Goal: Browse casually: Explore the website without a specific task or goal

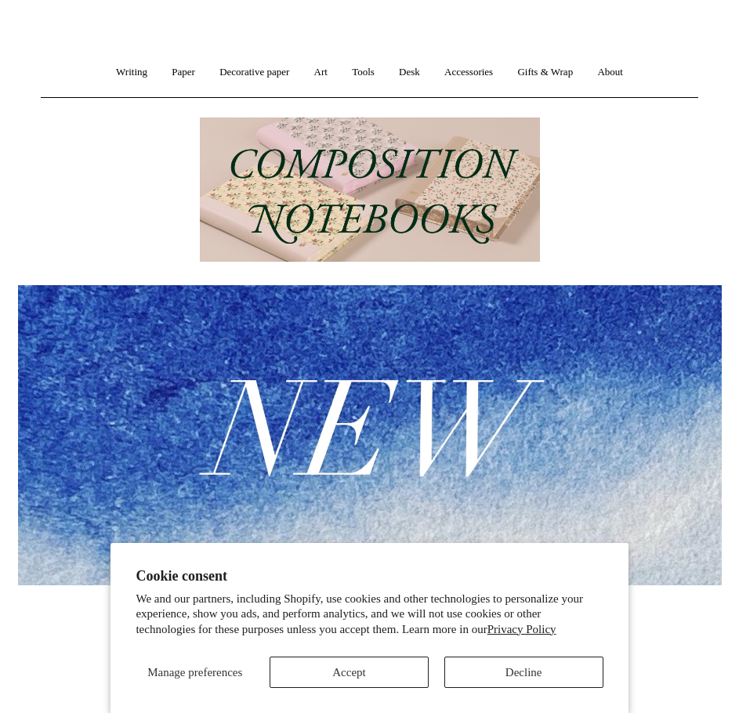
scroll to position [157, 0]
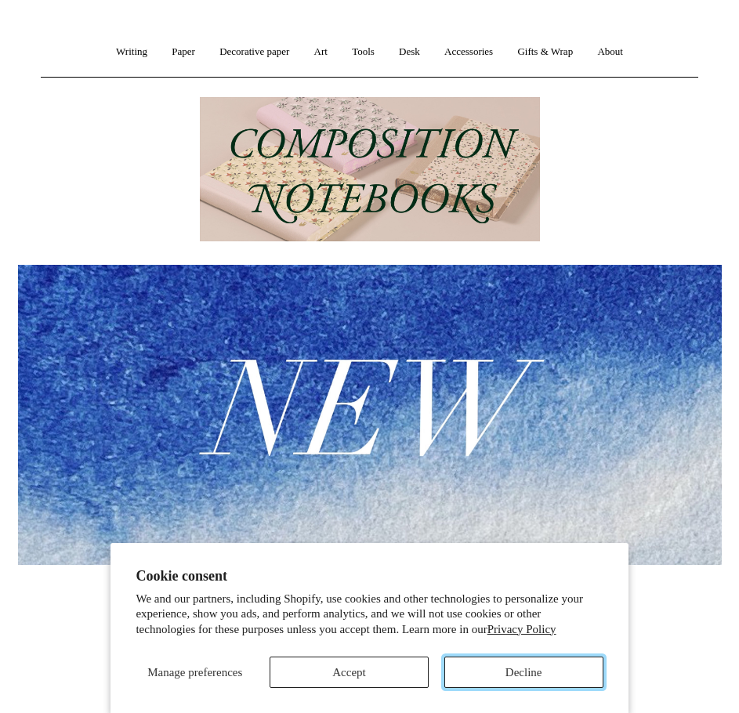
click at [524, 677] on button "Decline" at bounding box center [523, 672] width 159 height 31
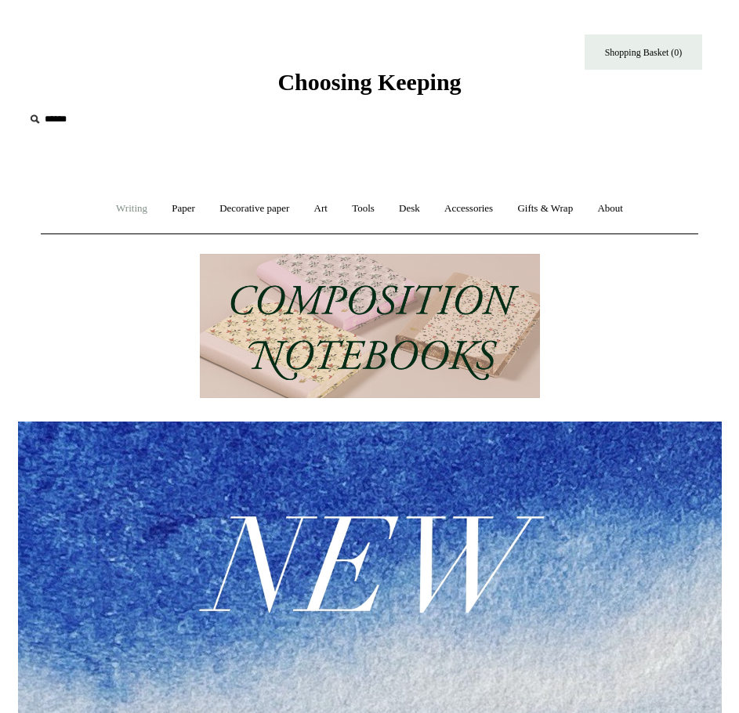
scroll to position [0, 1408]
click at [129, 216] on link "Writing +" at bounding box center [131, 209] width 53 height 42
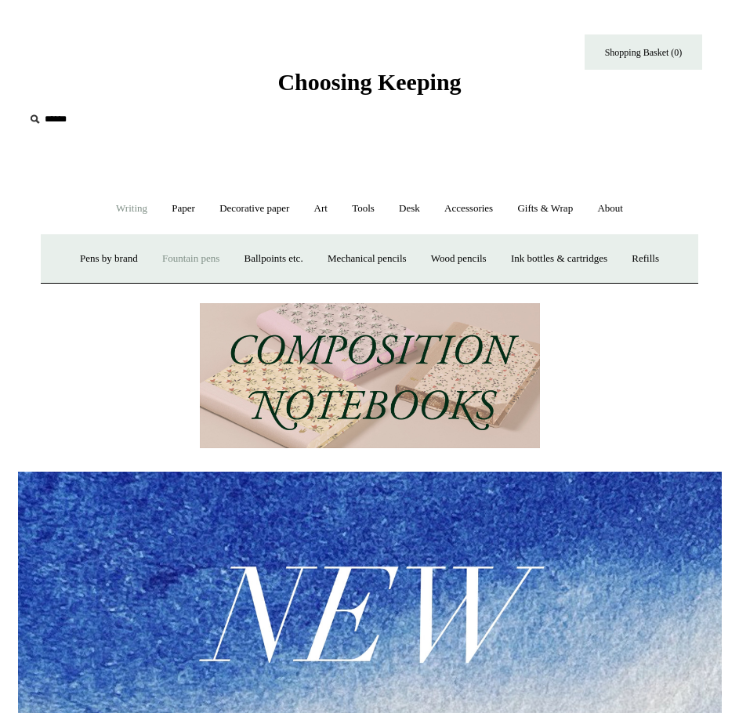
click at [204, 260] on link "Fountain pens +" at bounding box center [190, 259] width 79 height 42
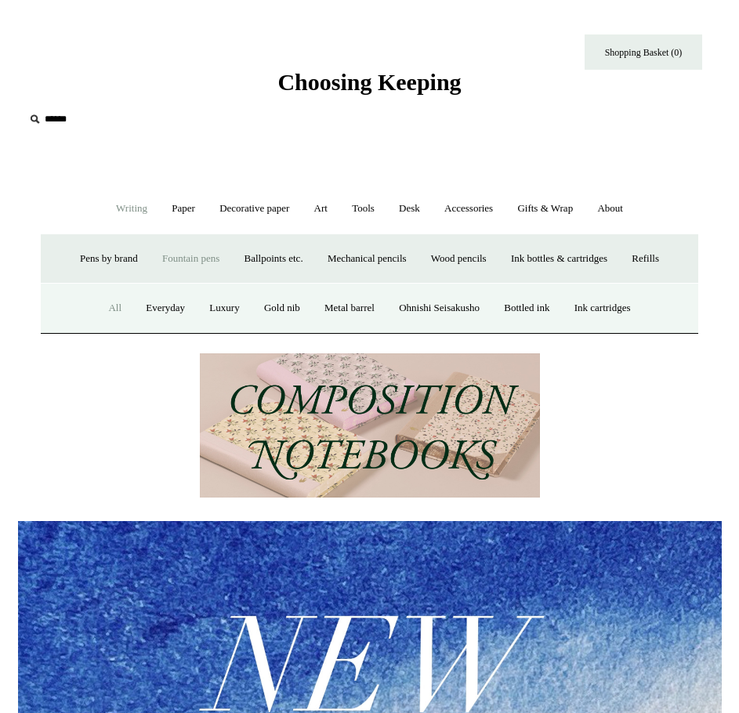
click at [97, 313] on link "All" at bounding box center [114, 309] width 35 height 42
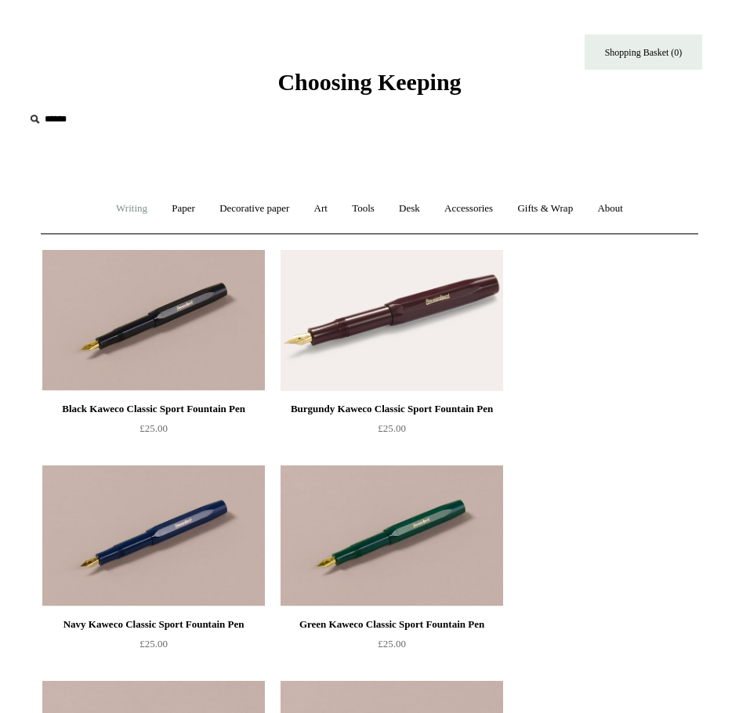
click at [107, 209] on link "Writing +" at bounding box center [131, 209] width 53 height 42
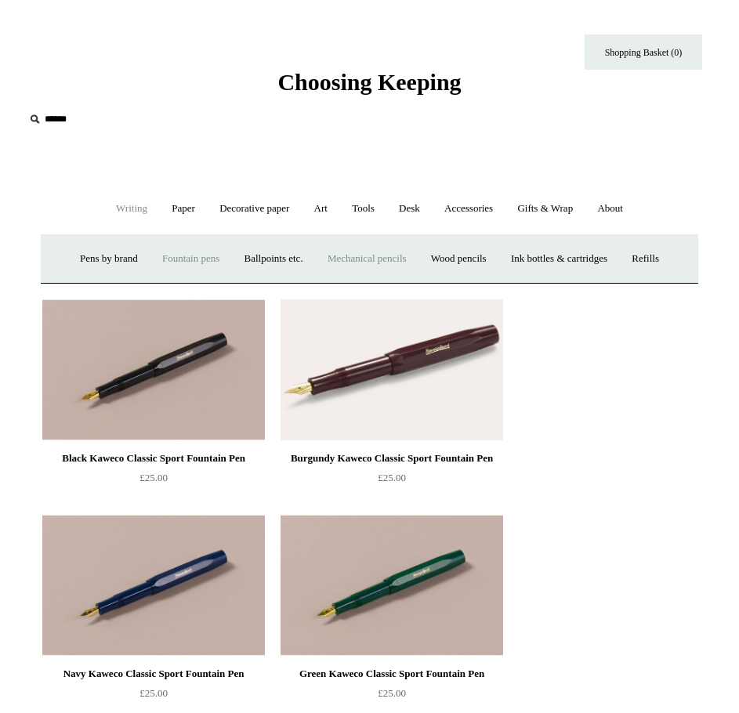
click at [394, 268] on link "Mechanical pencils +" at bounding box center [367, 259] width 101 height 42
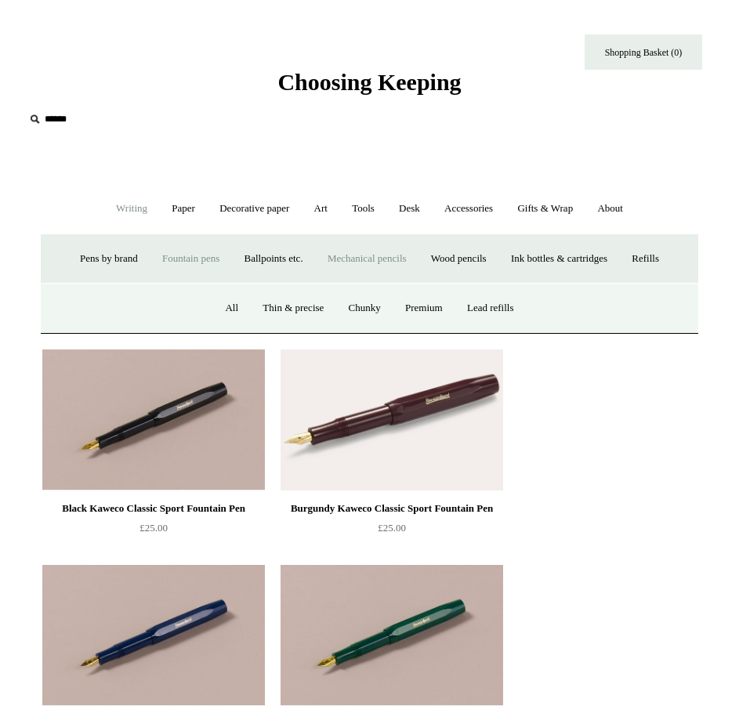
click at [202, 308] on div "All Thin & precise Chunky Premium Lead refills" at bounding box center [370, 308] width 658 height 50
click at [214, 307] on link "All" at bounding box center [231, 309] width 35 height 42
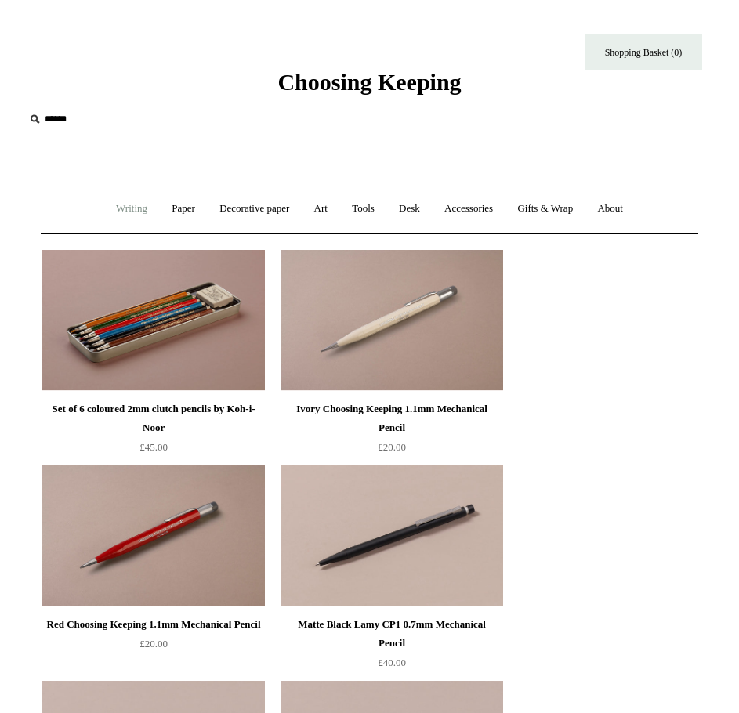
click at [138, 209] on link "Writing +" at bounding box center [131, 209] width 53 height 42
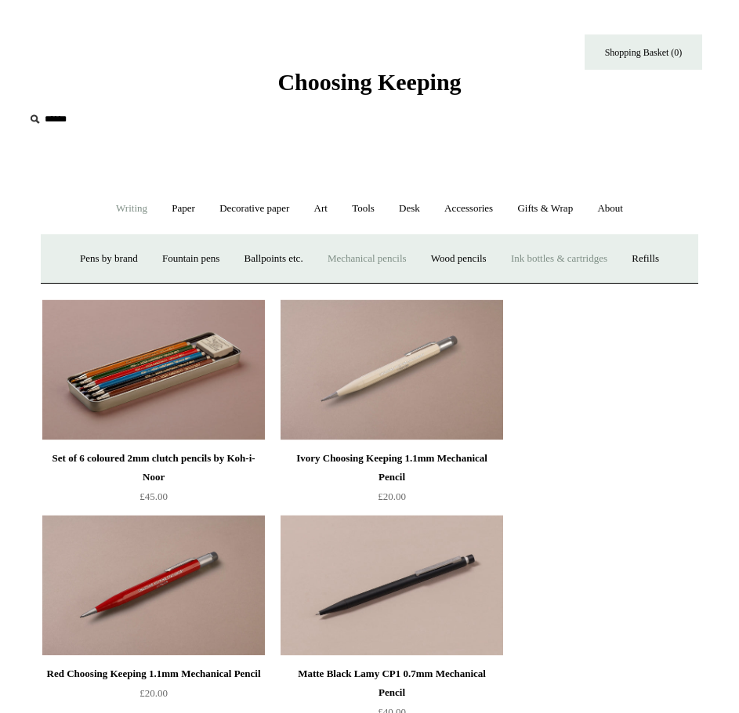
click at [550, 259] on link "Ink bottles & cartridges +" at bounding box center [559, 259] width 118 height 42
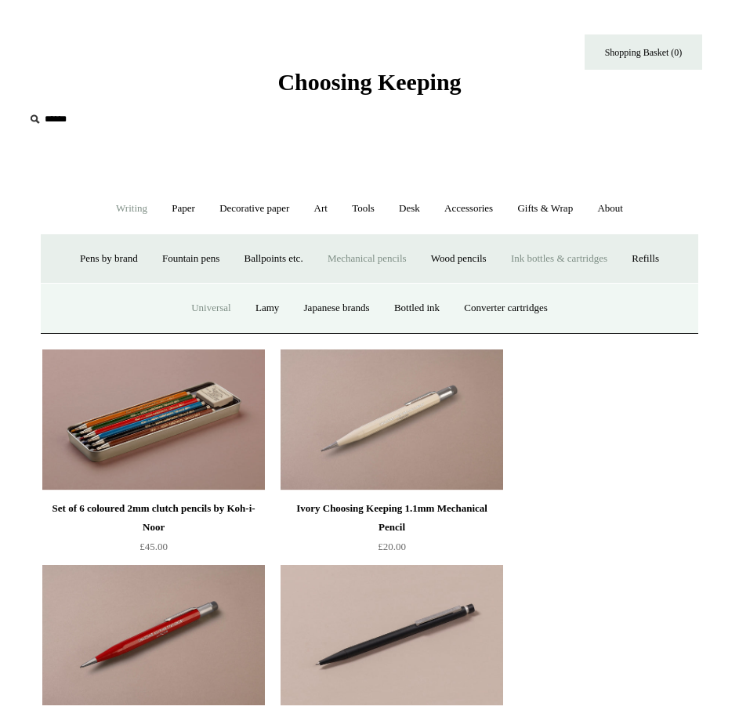
click at [190, 299] on link "Universal" at bounding box center [211, 309] width 62 height 42
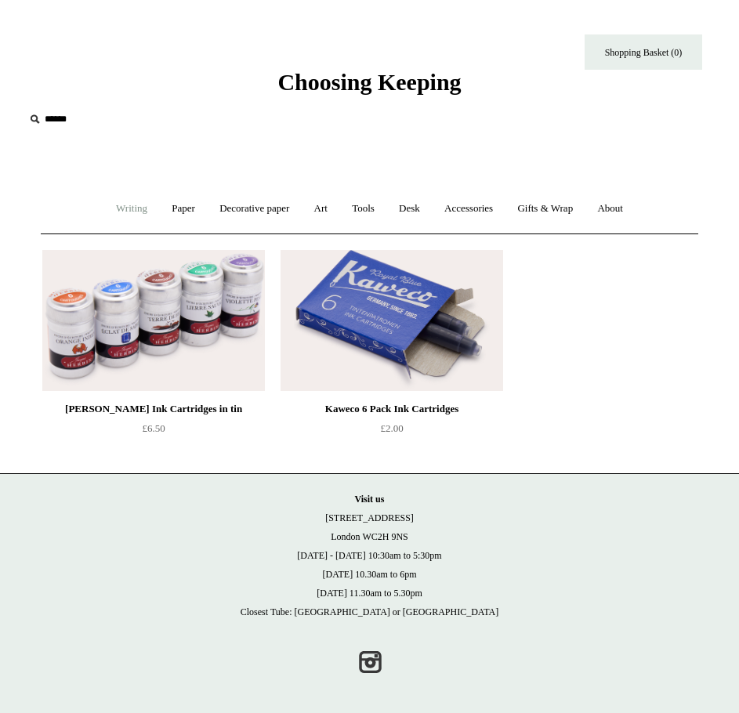
click at [129, 209] on link "Writing +" at bounding box center [131, 209] width 53 height 42
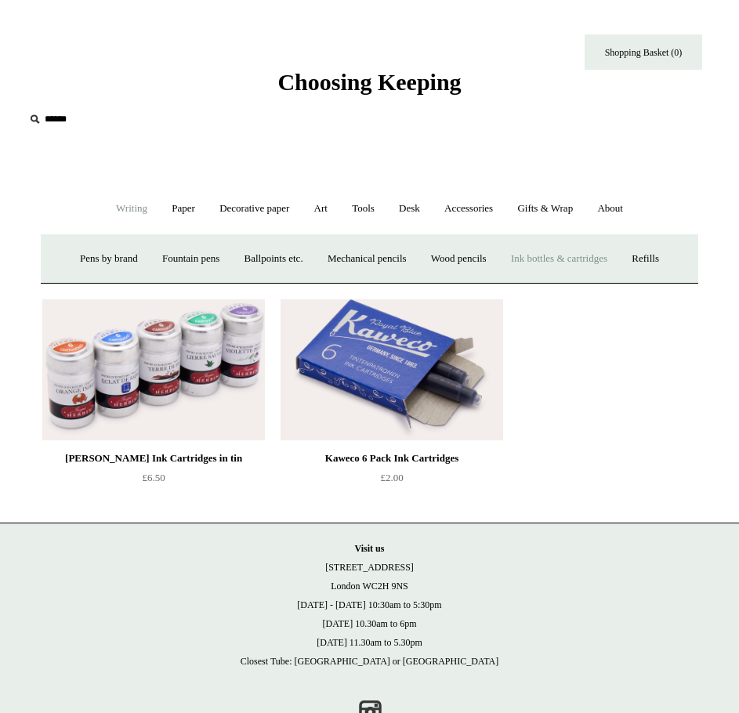
click at [572, 253] on link "Ink bottles & cartridges +" at bounding box center [559, 259] width 118 height 42
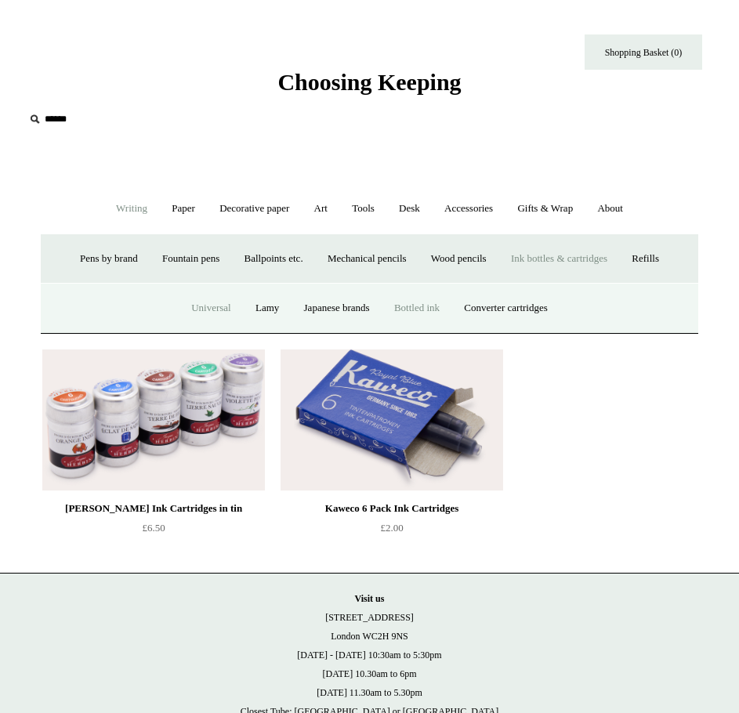
click at [414, 307] on link "Bottled ink" at bounding box center [416, 309] width 67 height 42
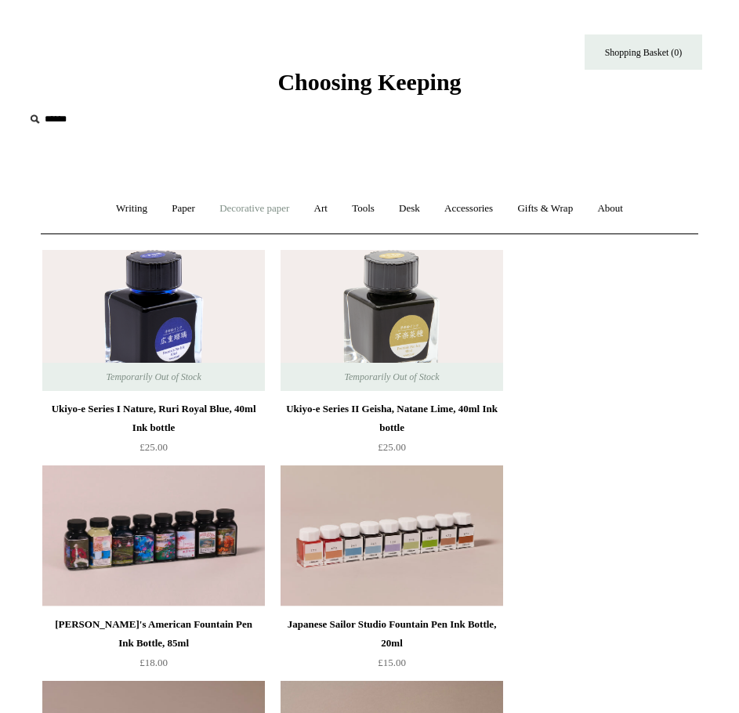
click at [228, 203] on link "Decorative paper +" at bounding box center [255, 209] width 92 height 42
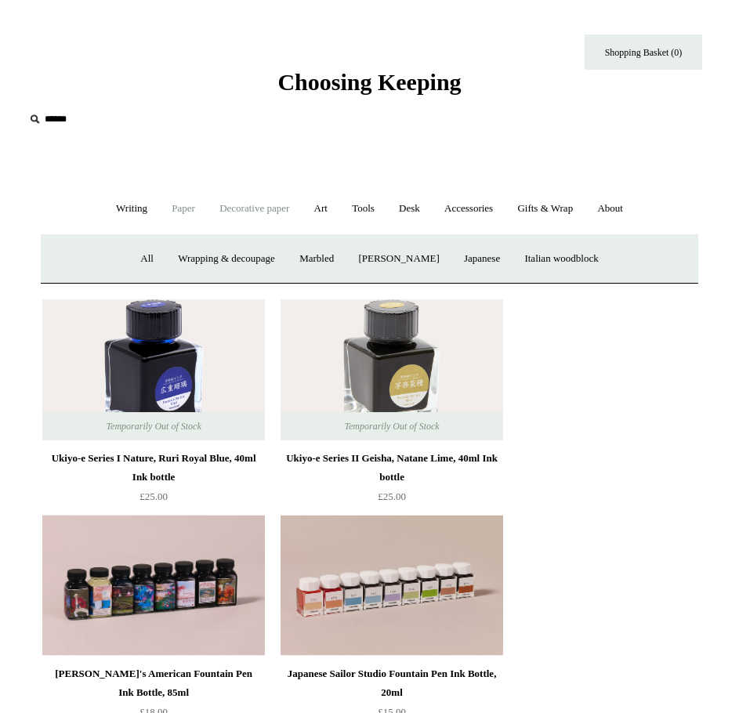
click at [168, 208] on link "Paper +" at bounding box center [183, 209] width 45 height 42
click at [147, 252] on link "Notebooks +" at bounding box center [163, 259] width 66 height 42
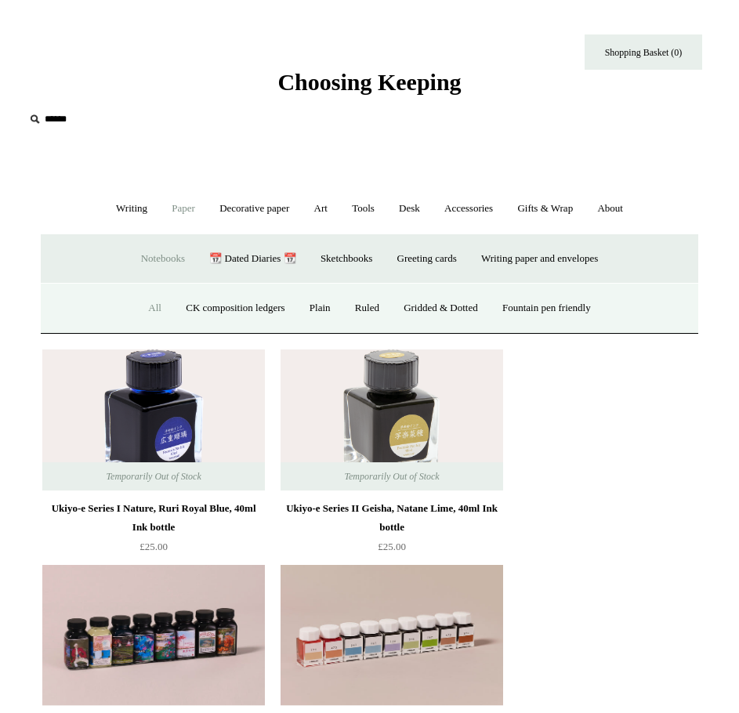
click at [151, 302] on link "All" at bounding box center [154, 309] width 35 height 42
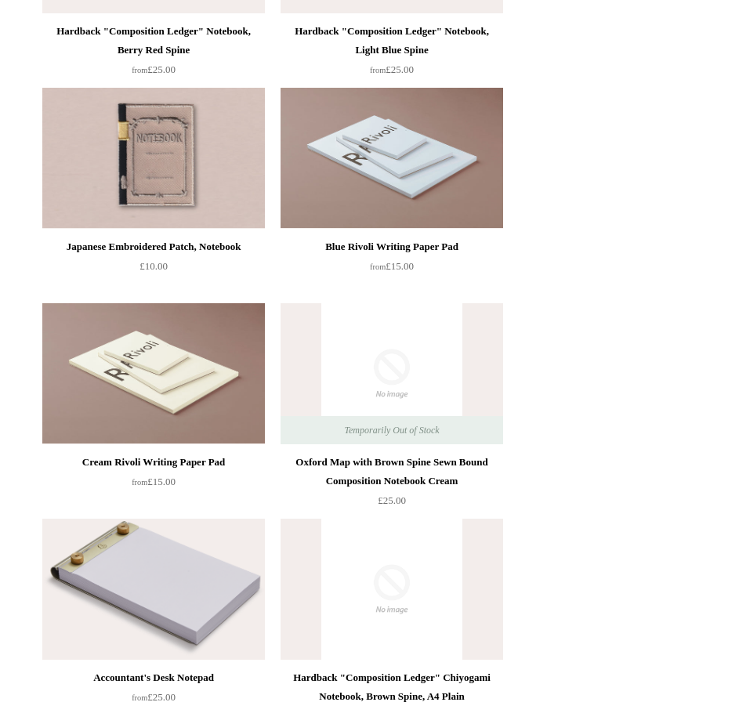
scroll to position [13013, 0]
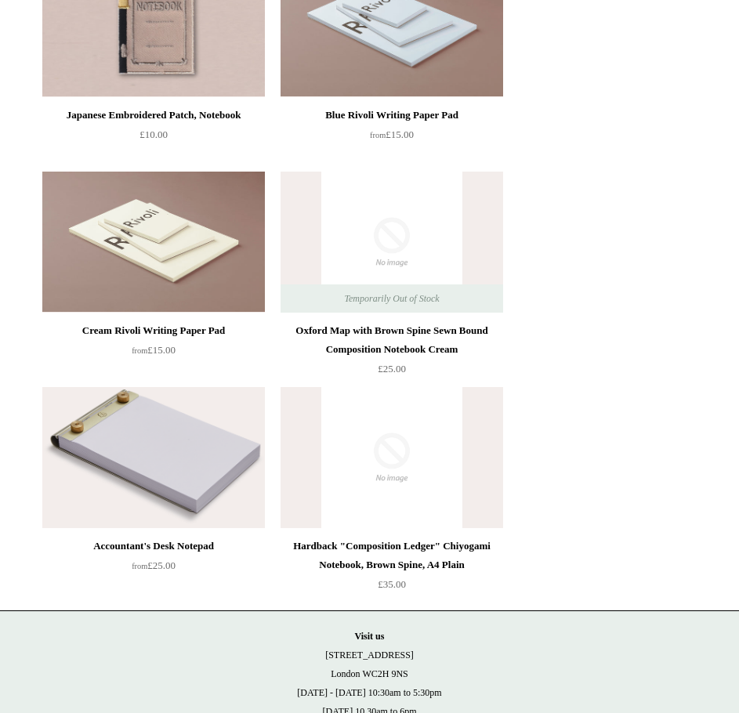
click at [132, 460] on img at bounding box center [153, 457] width 223 height 141
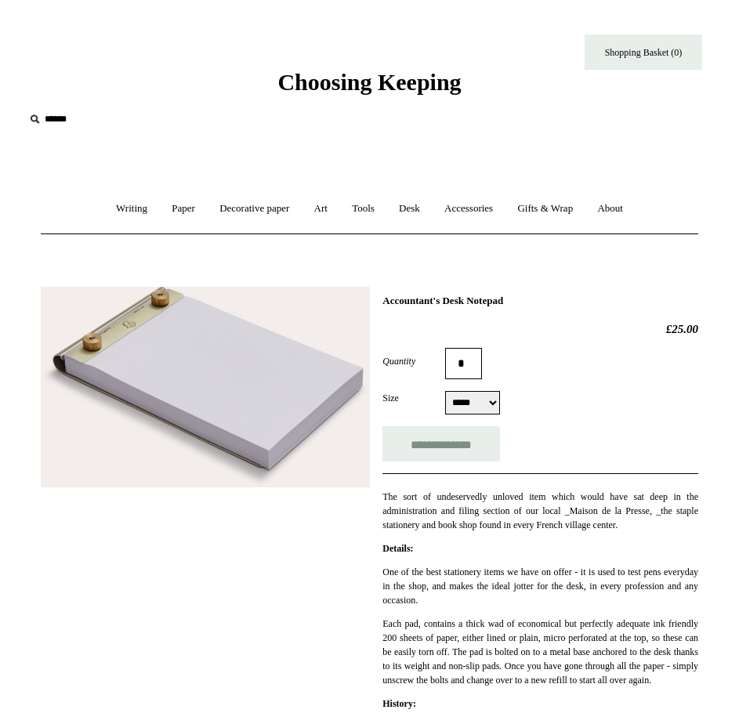
click at [175, 376] on img at bounding box center [205, 387] width 329 height 201
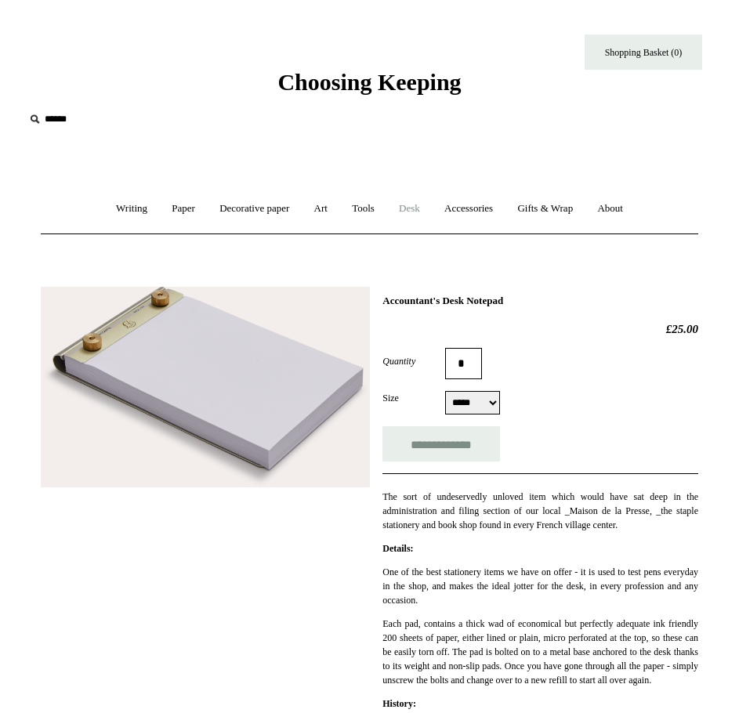
click at [400, 209] on link "Desk +" at bounding box center [409, 209] width 43 height 42
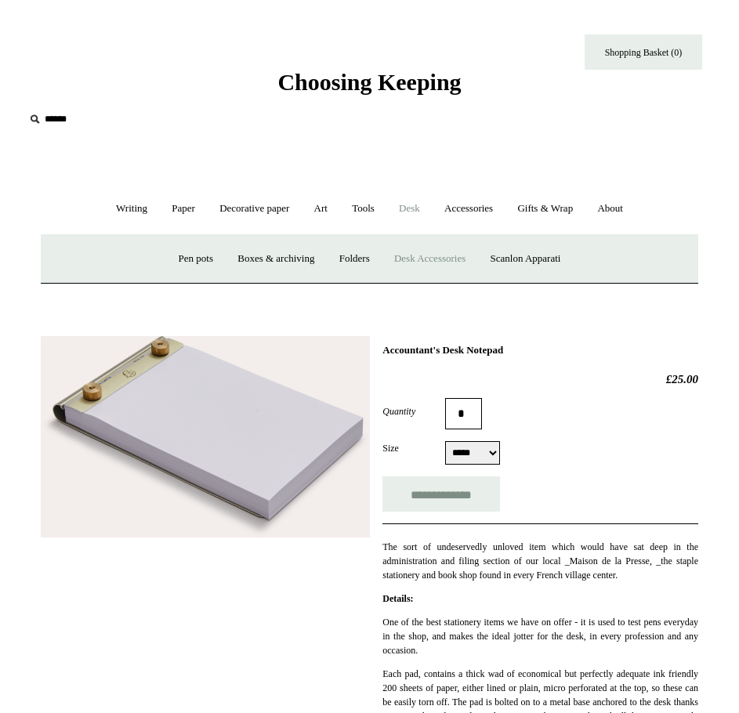
click at [406, 256] on link "Desk Accessories" at bounding box center [429, 259] width 93 height 42
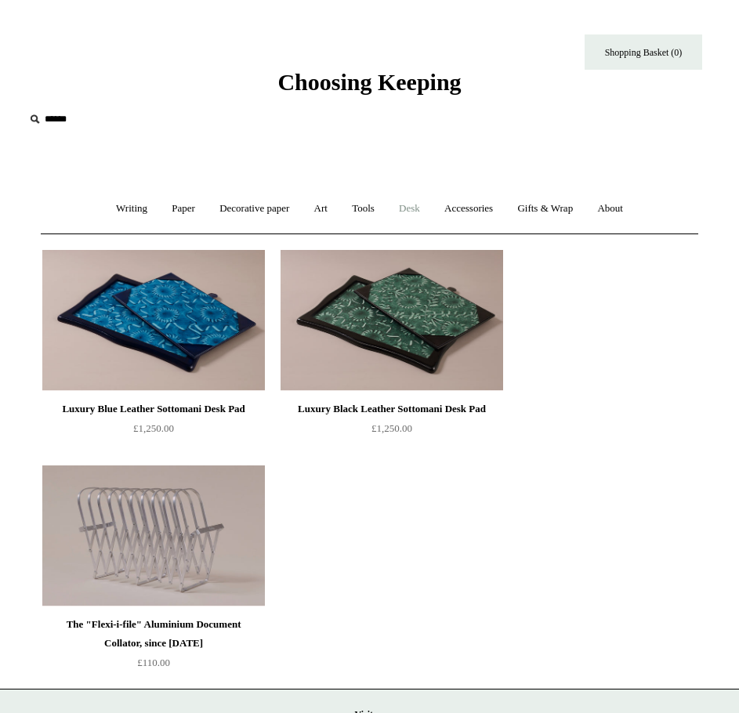
click at [405, 201] on link "Desk +" at bounding box center [409, 209] width 43 height 42
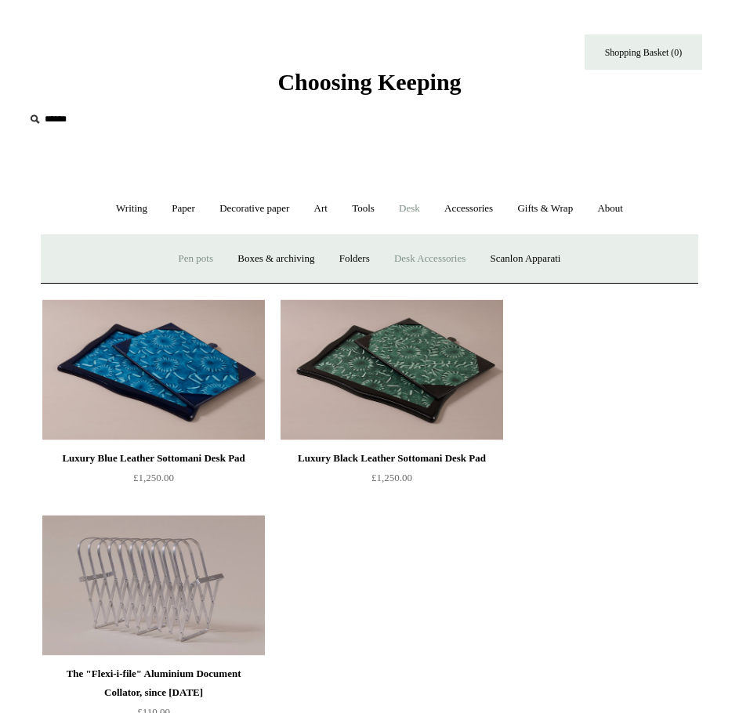
click at [176, 255] on link "Pen pots" at bounding box center [196, 259] width 56 height 42
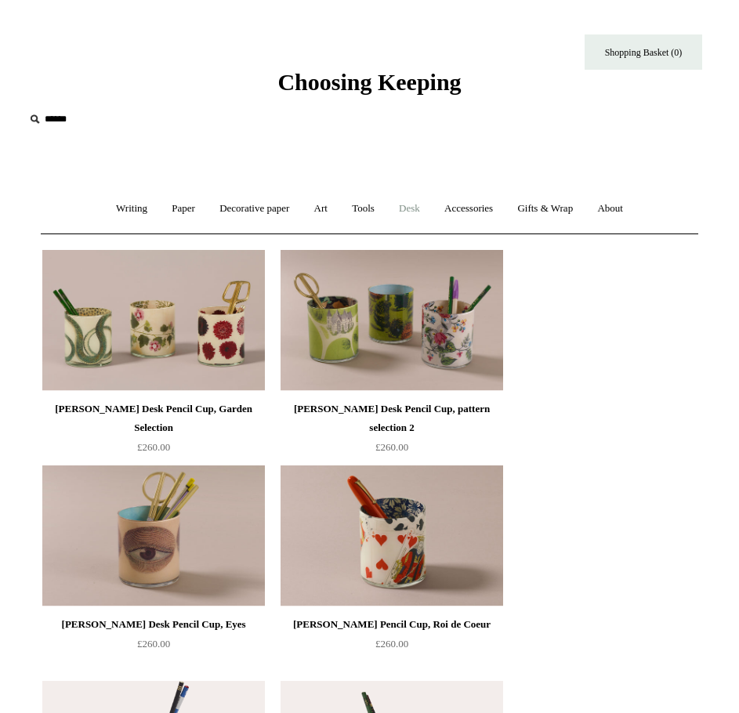
click at [403, 212] on link "Desk +" at bounding box center [409, 209] width 43 height 42
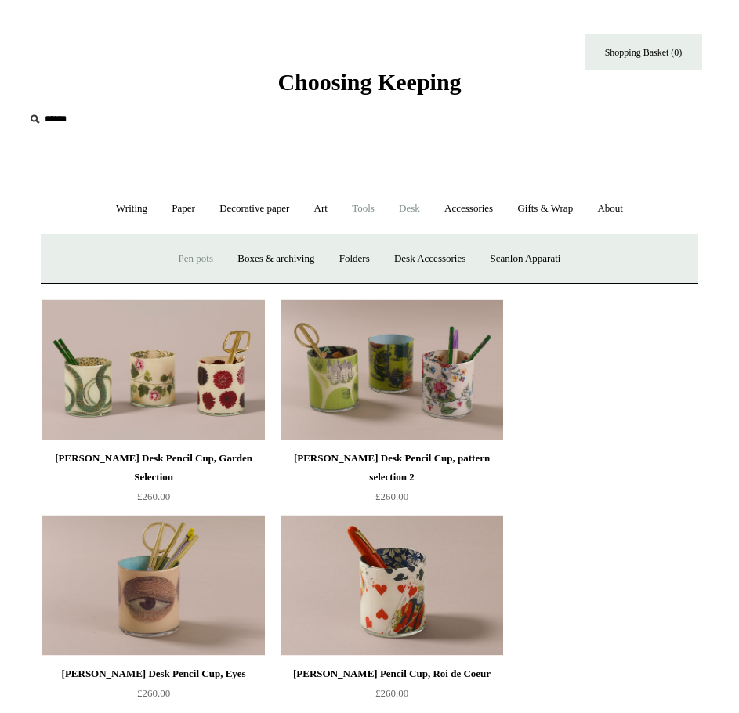
click at [361, 201] on link "Tools +" at bounding box center [363, 209] width 45 height 42
click at [372, 212] on link "Tools -" at bounding box center [363, 209] width 45 height 42
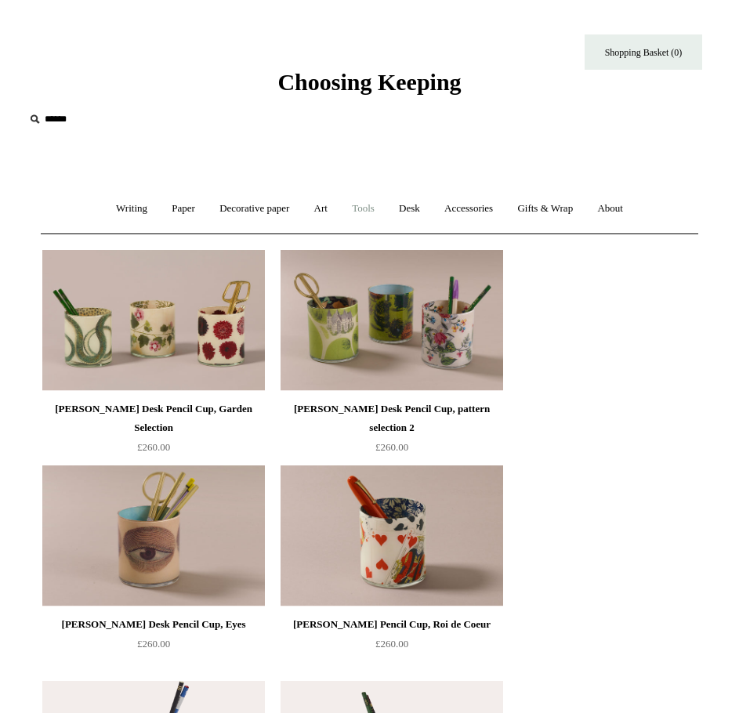
click at [372, 212] on link "Tools +" at bounding box center [363, 209] width 45 height 42
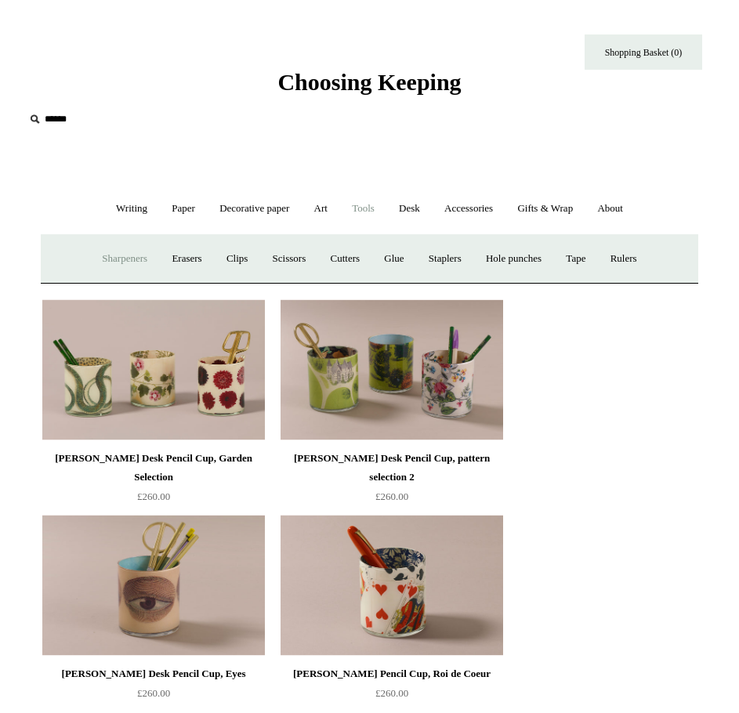
click at [118, 256] on link "Sharpeners" at bounding box center [124, 259] width 67 height 42
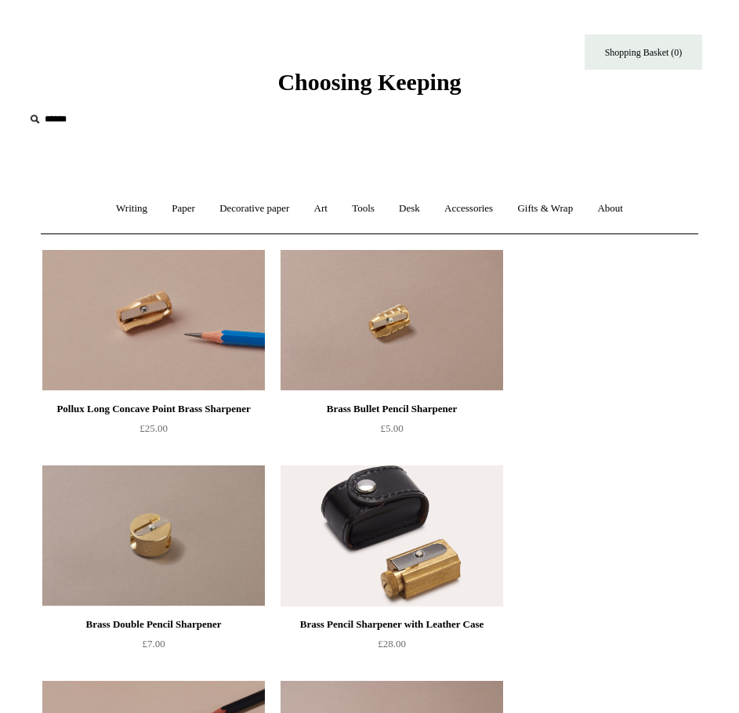
click at [417, 351] on img at bounding box center [392, 320] width 223 height 141
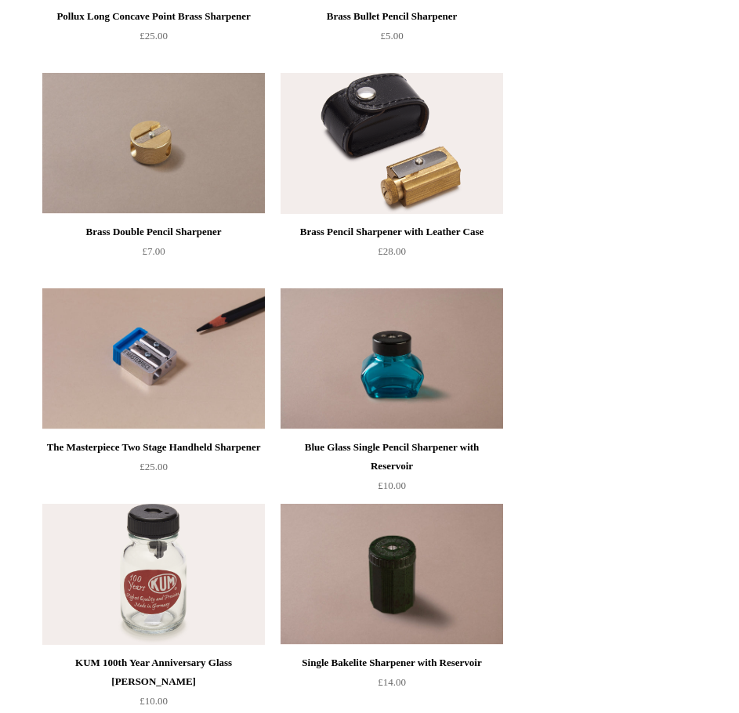
scroll to position [392, 0]
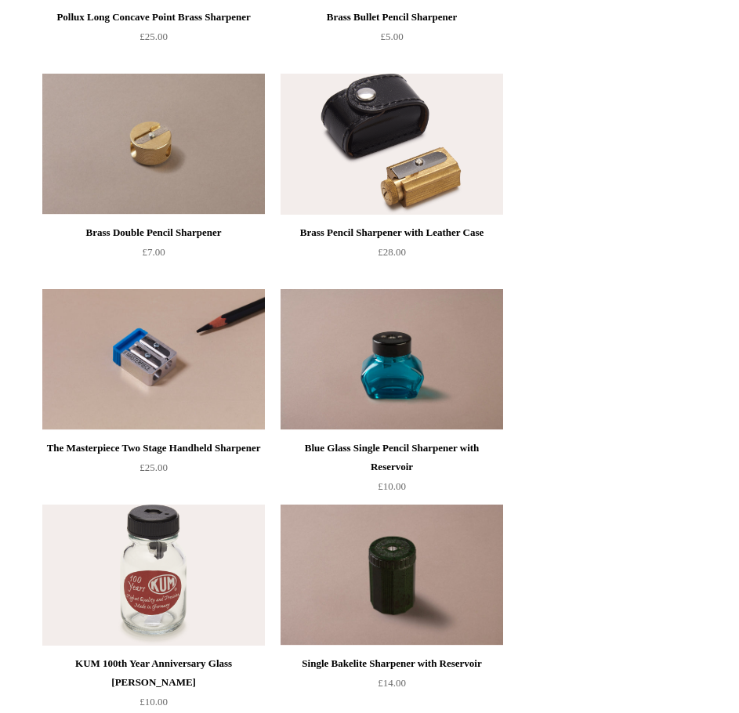
click at [197, 135] on img at bounding box center [153, 144] width 223 height 141
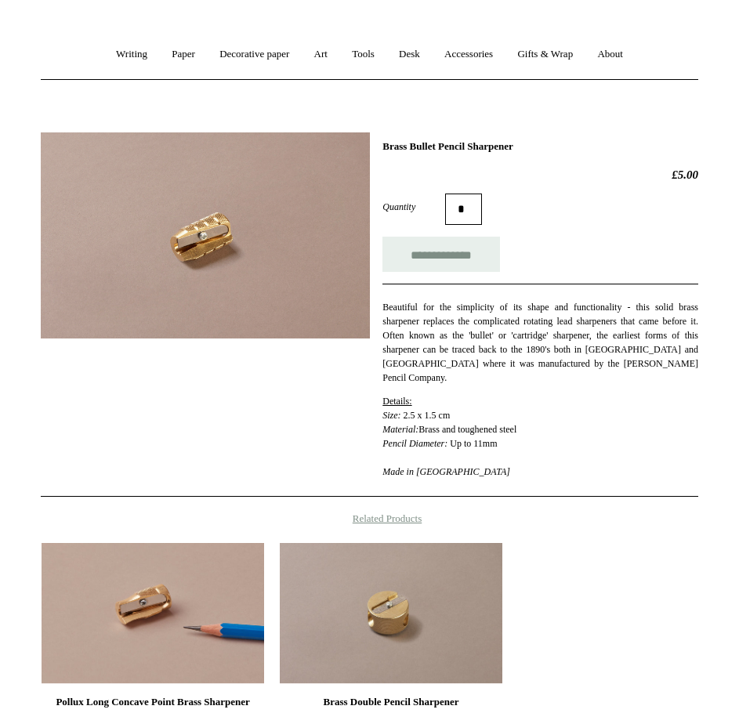
scroll to position [157, 0]
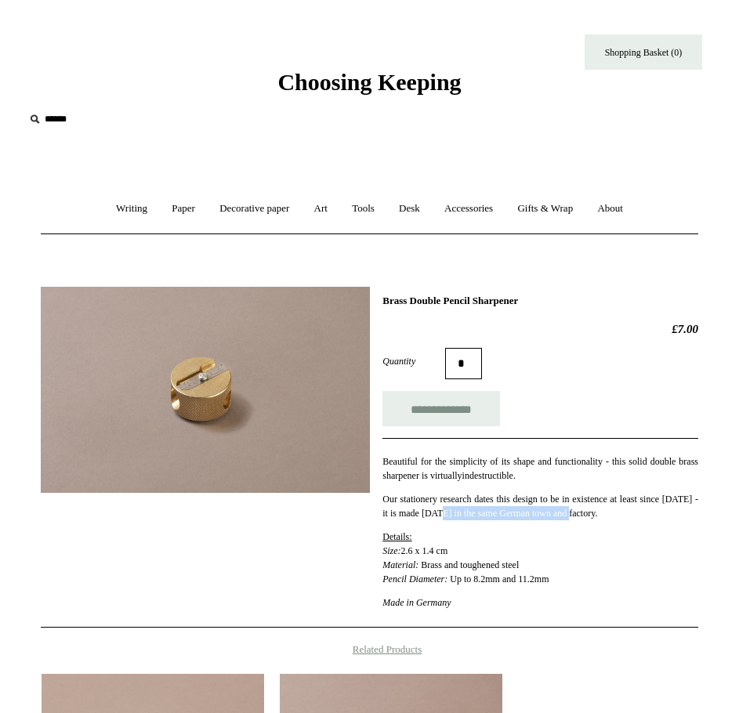
drag, startPoint x: 477, startPoint y: 517, endPoint x: 617, endPoint y: 517, distance: 139.5
click at [617, 517] on span "Our stationery research dates this design to be in existence at least since 195…" at bounding box center [541, 506] width 316 height 25
click at [220, 379] on img at bounding box center [205, 390] width 329 height 206
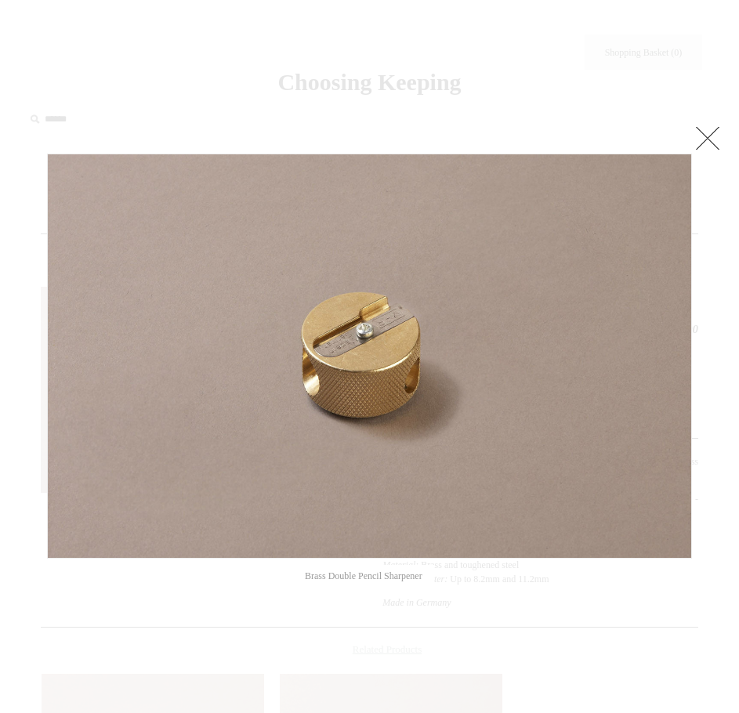
click at [720, 130] on link at bounding box center [707, 137] width 31 height 31
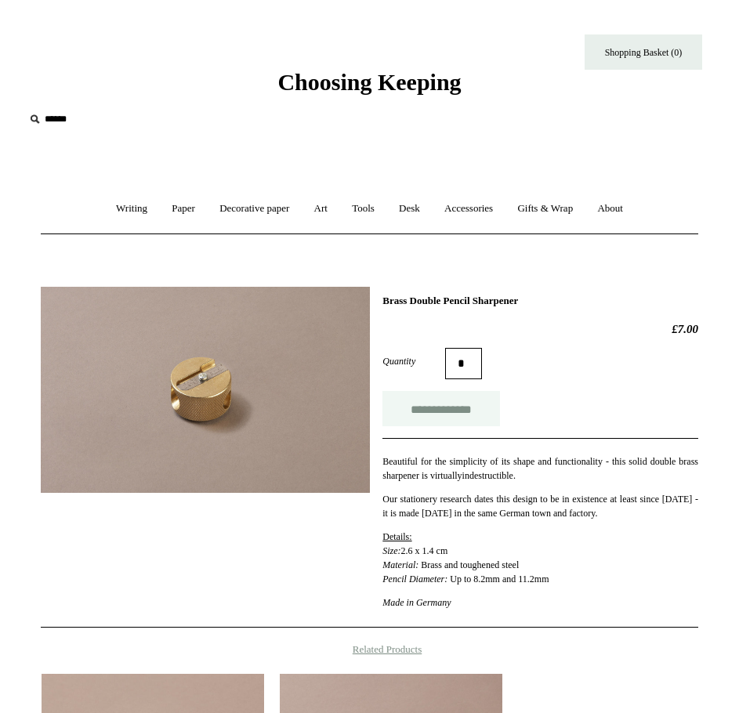
click at [482, 417] on input "**********" at bounding box center [442, 408] width 118 height 35
click at [467, 205] on link "Accessories +" at bounding box center [469, 209] width 71 height 42
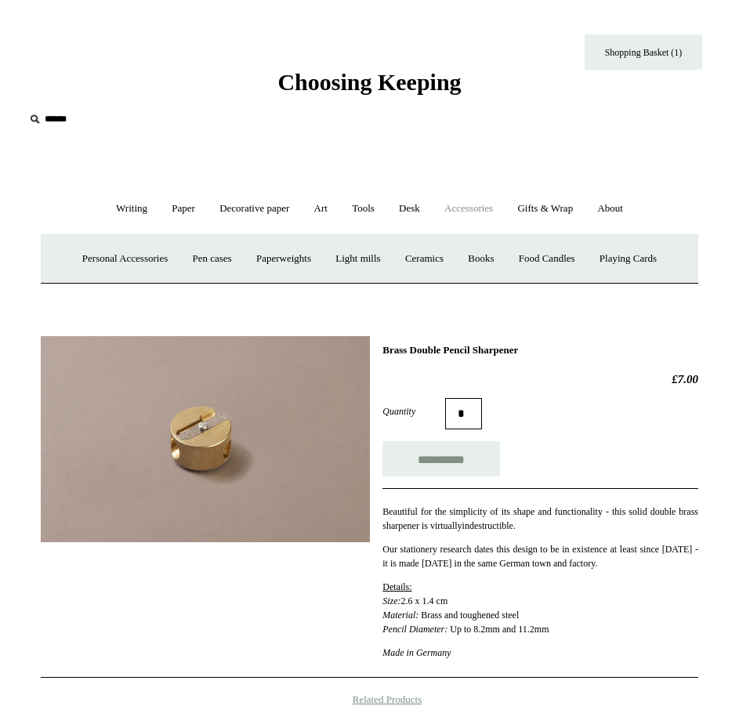
type input "**********"
click at [118, 263] on link "Personal Accessories +" at bounding box center [124, 259] width 107 height 42
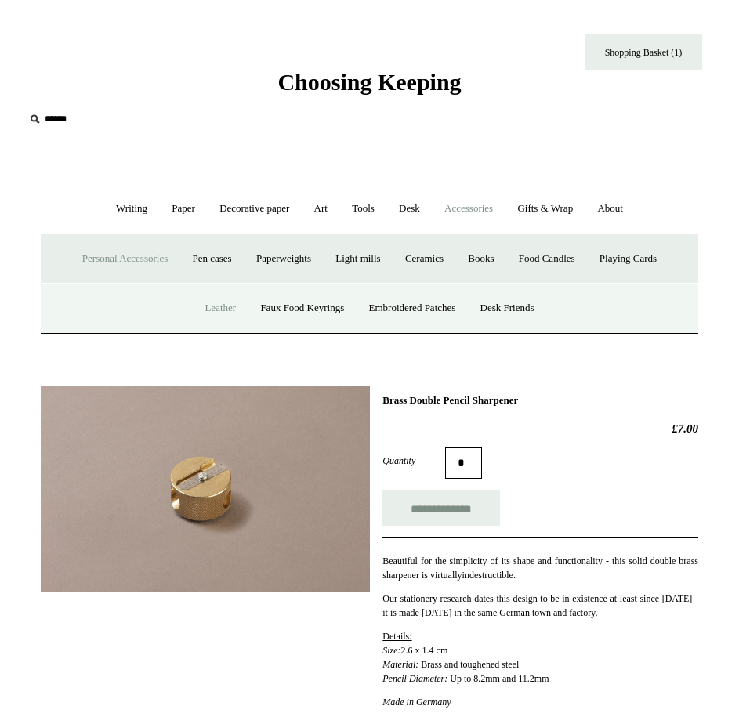
click at [219, 310] on link "Leather" at bounding box center [220, 309] width 53 height 42
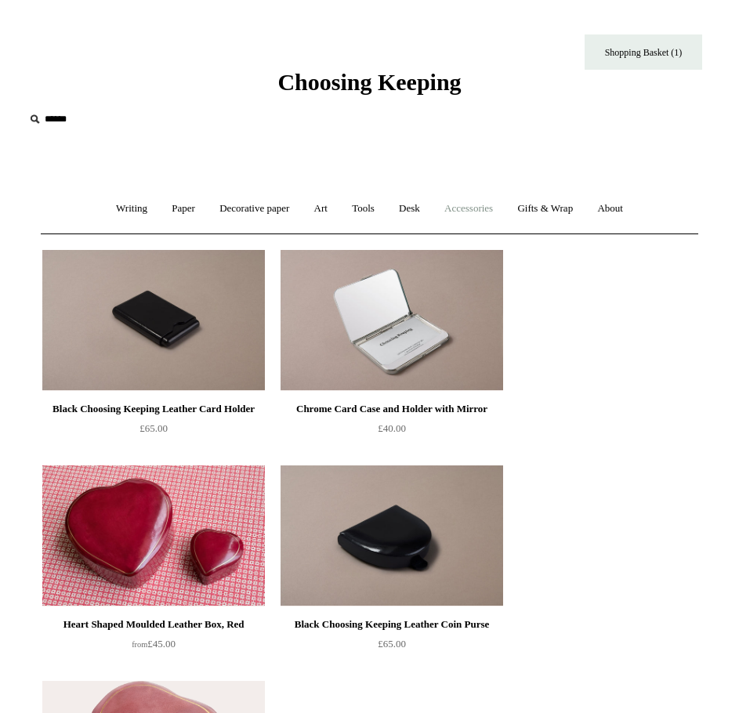
click at [454, 215] on link "Accessories +" at bounding box center [469, 209] width 71 height 42
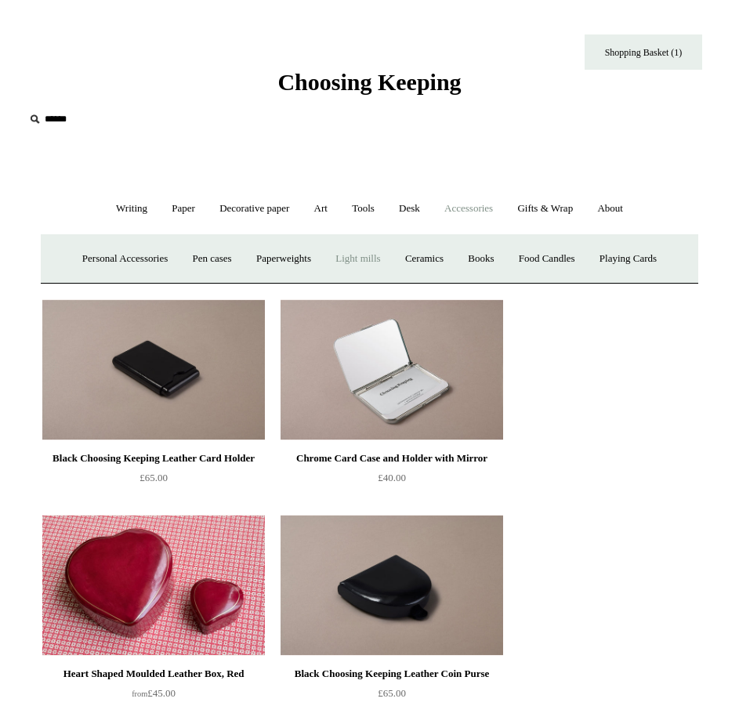
click at [379, 256] on link "Light mills" at bounding box center [358, 259] width 67 height 42
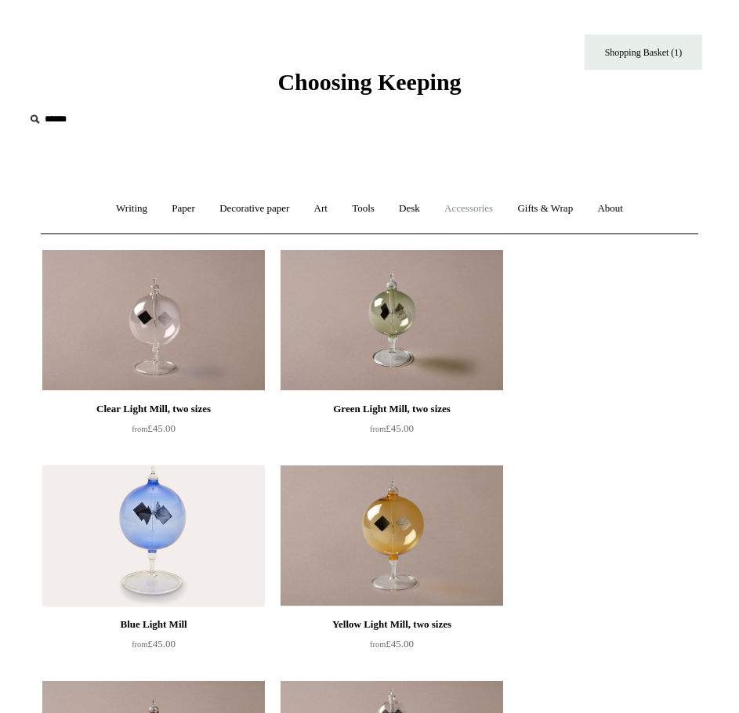
click at [454, 211] on link "Accessories +" at bounding box center [469, 209] width 71 height 42
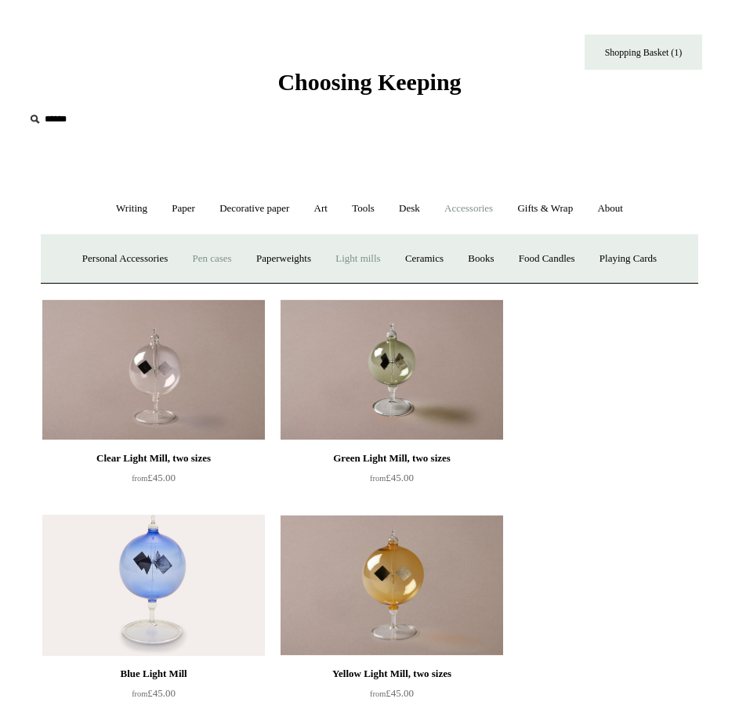
click at [208, 254] on link "Pen cases" at bounding box center [211, 259] width 61 height 42
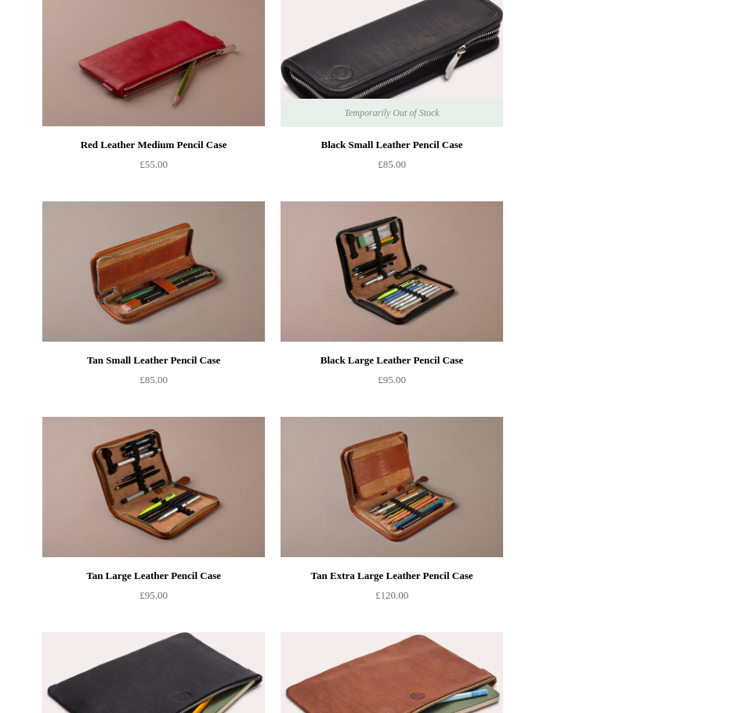
scroll to position [1411, 0]
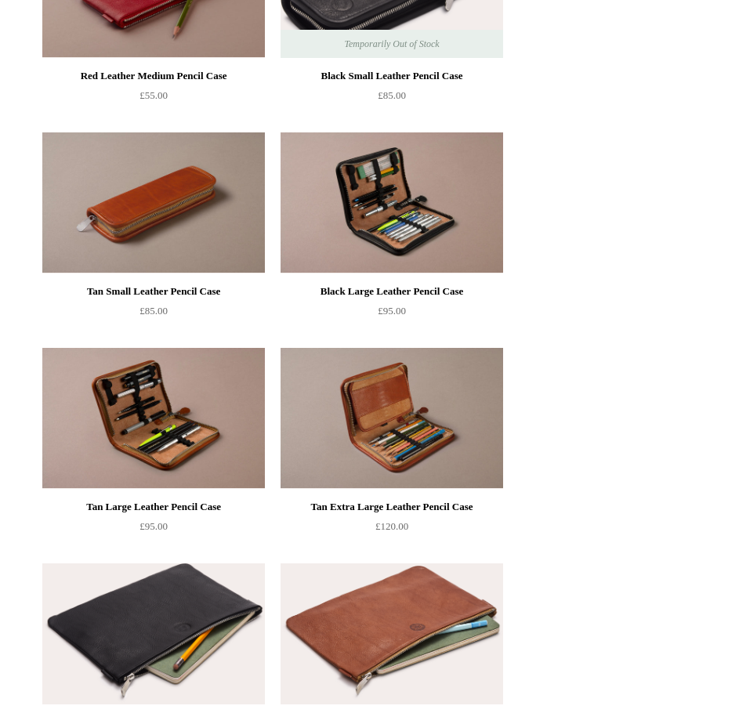
click at [207, 234] on img at bounding box center [153, 202] width 223 height 141
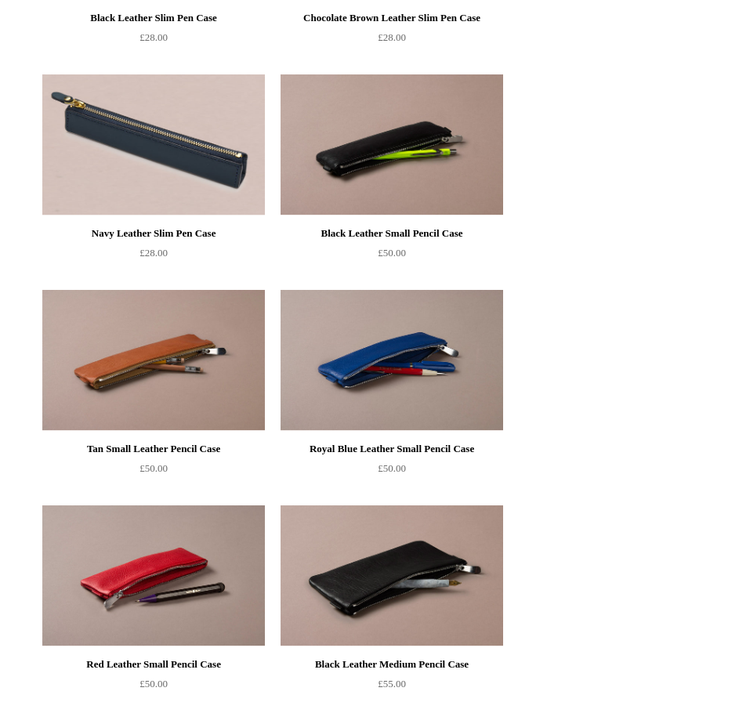
scroll to position [0, 0]
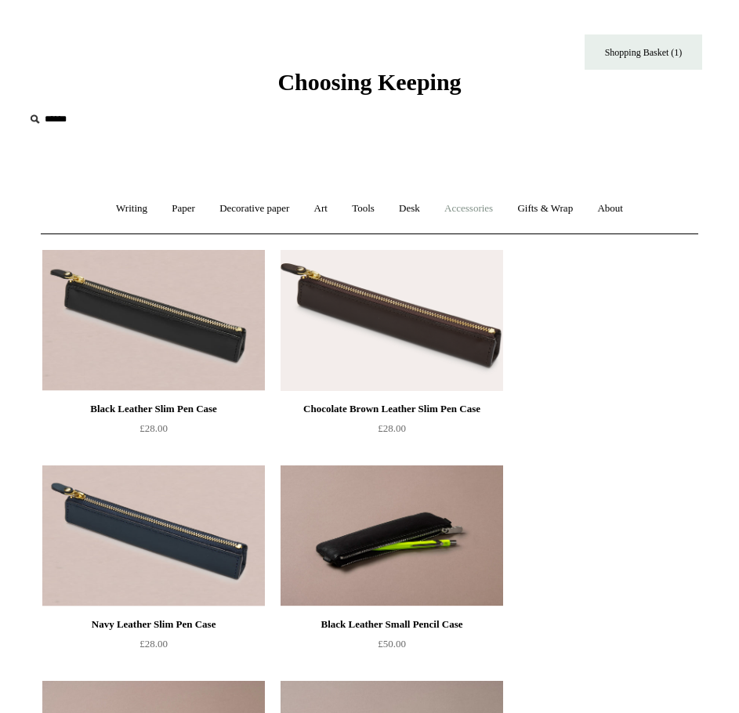
click at [483, 210] on link "Accessories +" at bounding box center [469, 209] width 71 height 42
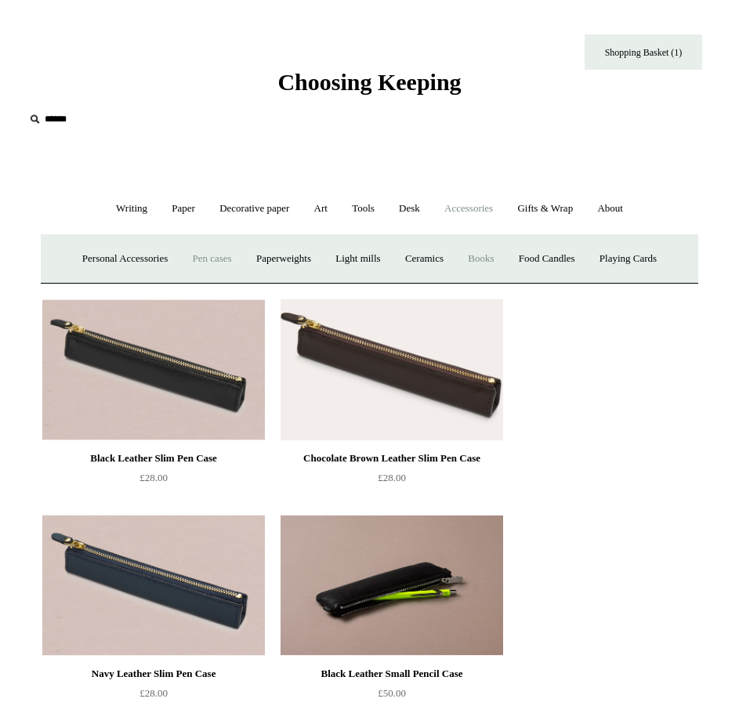
click at [488, 257] on link "Books" at bounding box center [481, 259] width 48 height 42
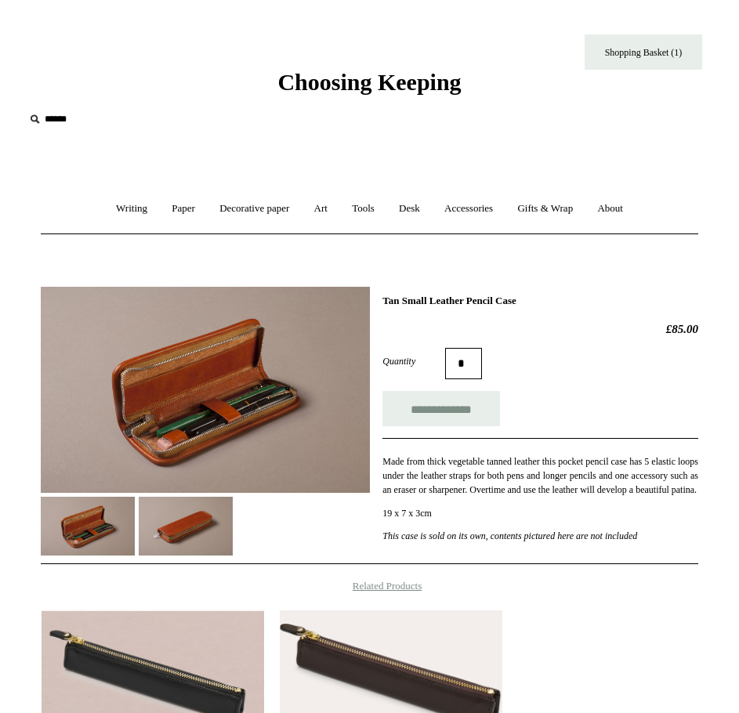
click at [180, 528] on img at bounding box center [186, 526] width 94 height 59
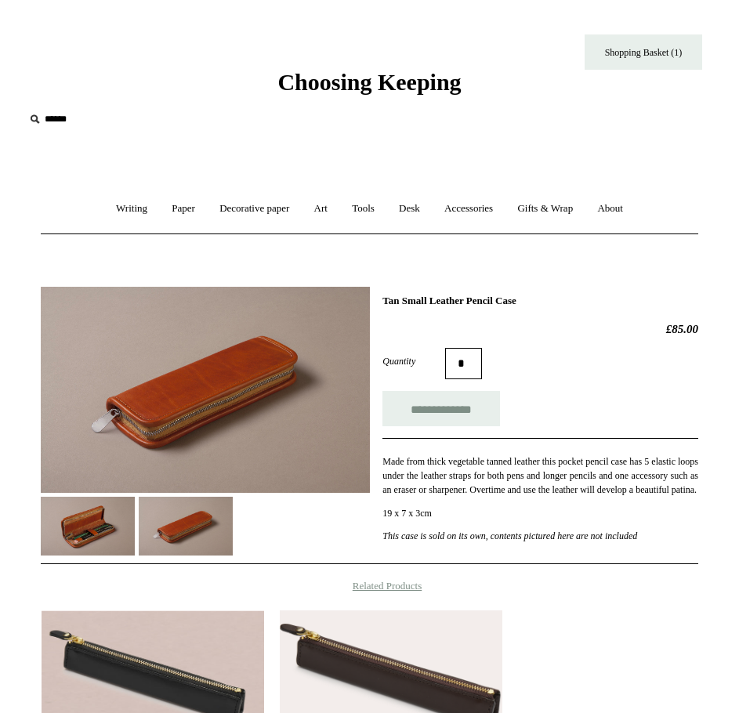
click at [183, 410] on img at bounding box center [205, 390] width 329 height 206
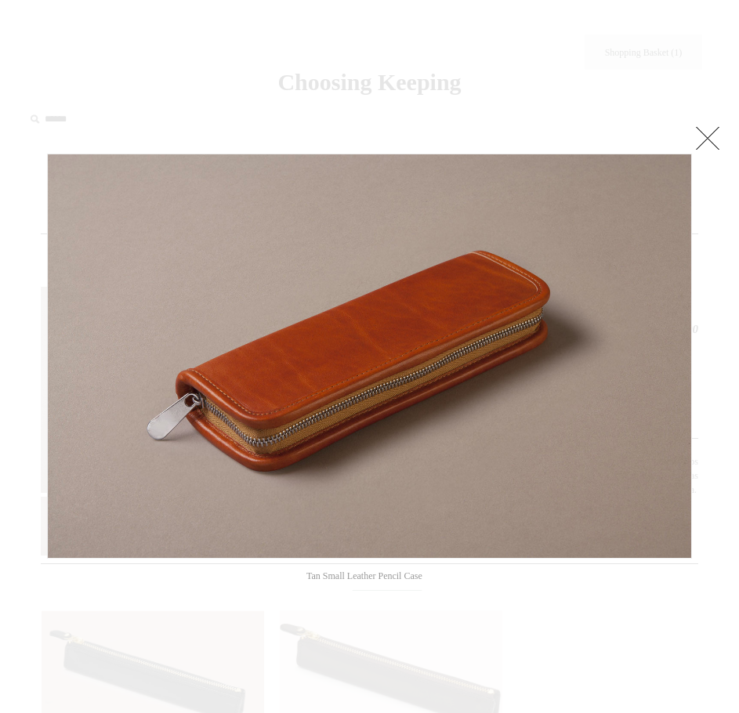
click at [194, 626] on div at bounding box center [369, 640] width 739 height 1281
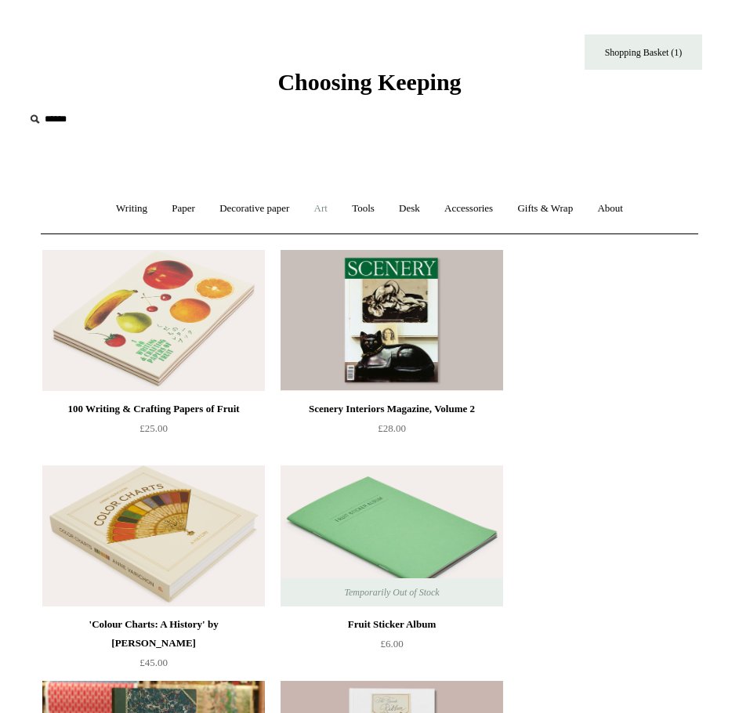
click at [318, 207] on link "Art +" at bounding box center [320, 209] width 35 height 42
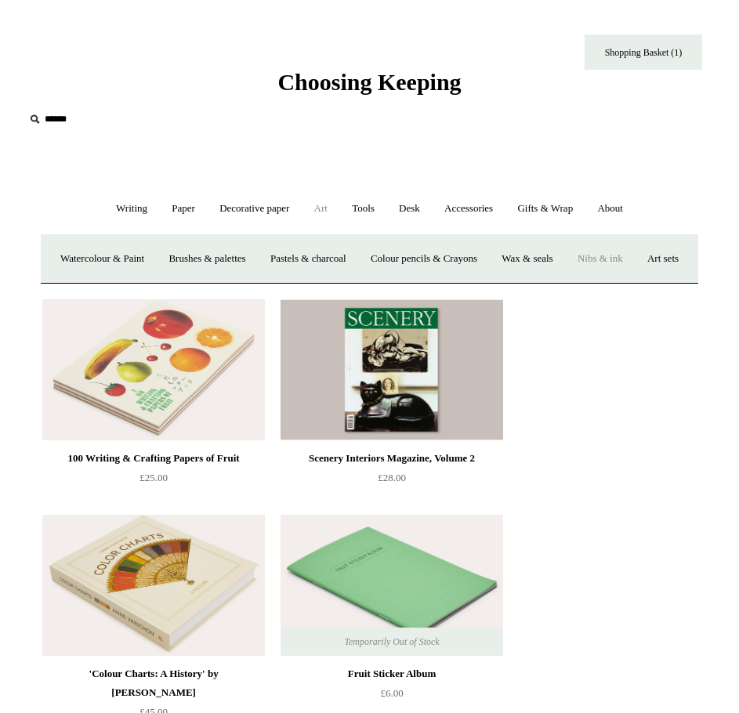
click at [626, 259] on link "Nibs & ink" at bounding box center [600, 259] width 67 height 42
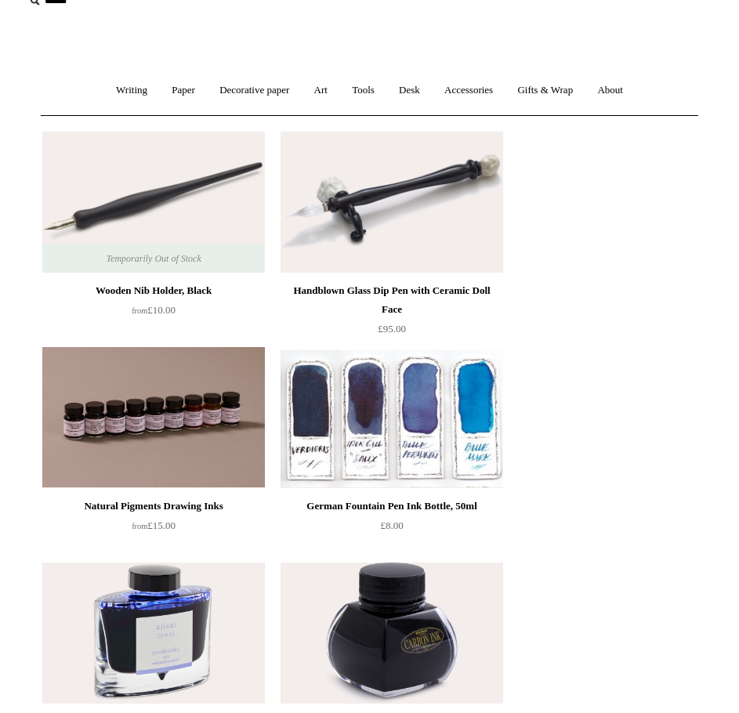
scroll to position [123, 0]
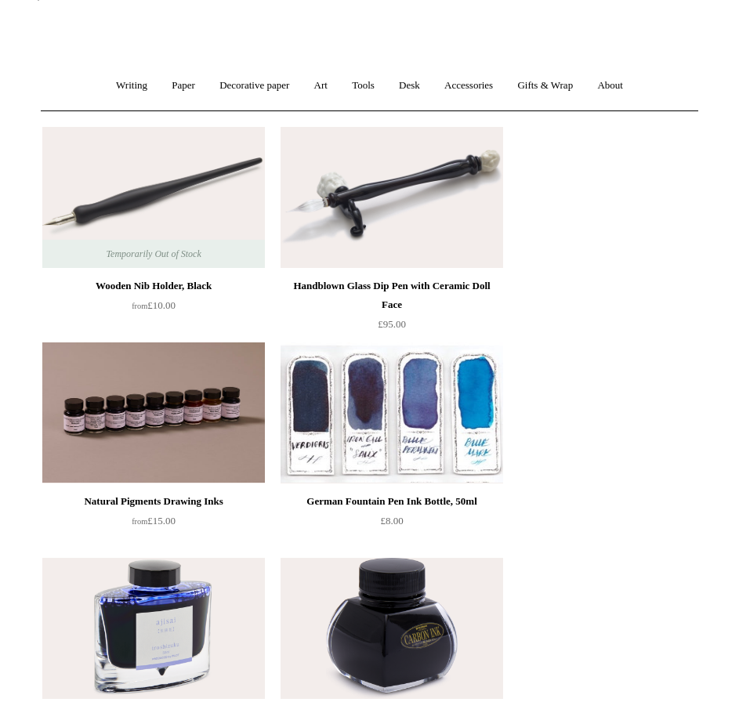
click at [455, 430] on img at bounding box center [392, 413] width 223 height 141
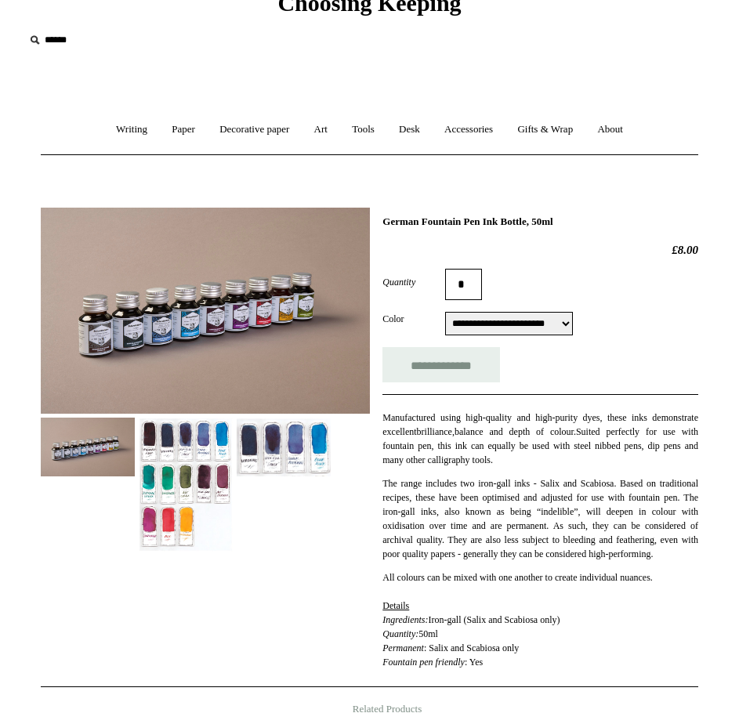
scroll to position [78, 0]
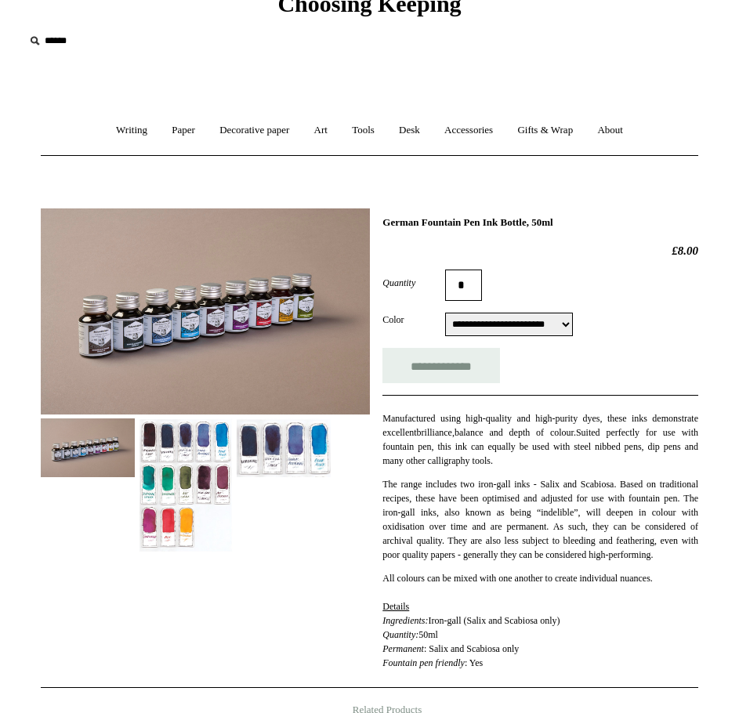
click at [171, 514] on img at bounding box center [186, 486] width 94 height 134
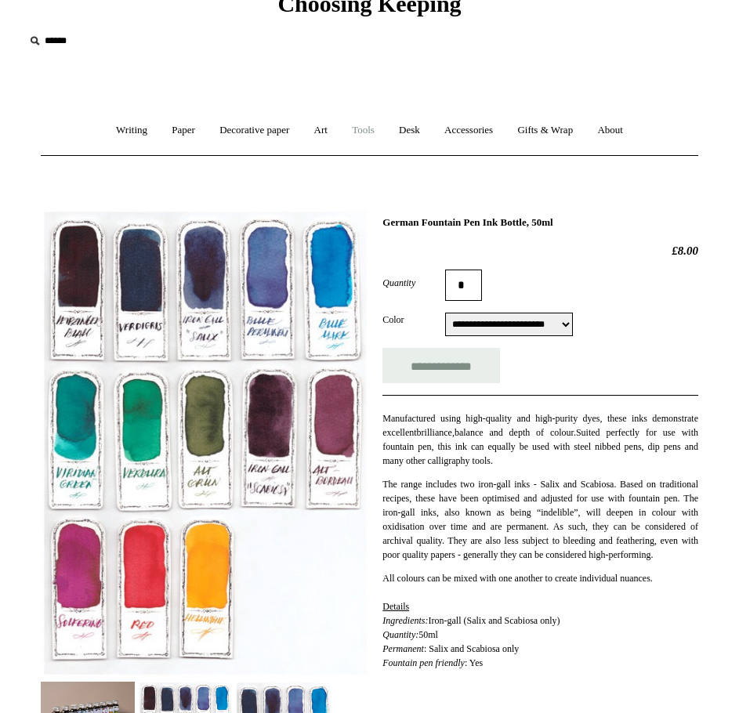
click at [368, 135] on link "Tools +" at bounding box center [363, 131] width 45 height 42
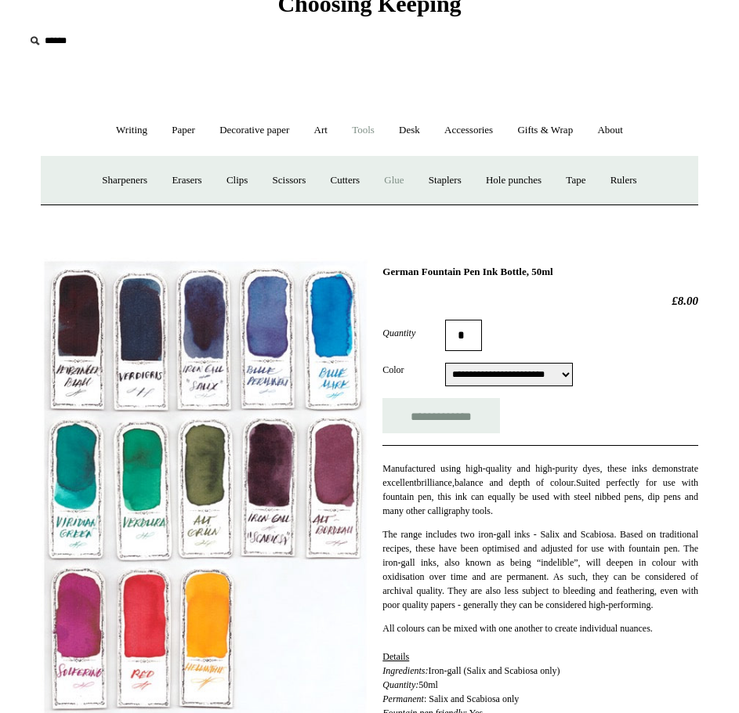
click at [392, 176] on link "Glue" at bounding box center [394, 181] width 42 height 42
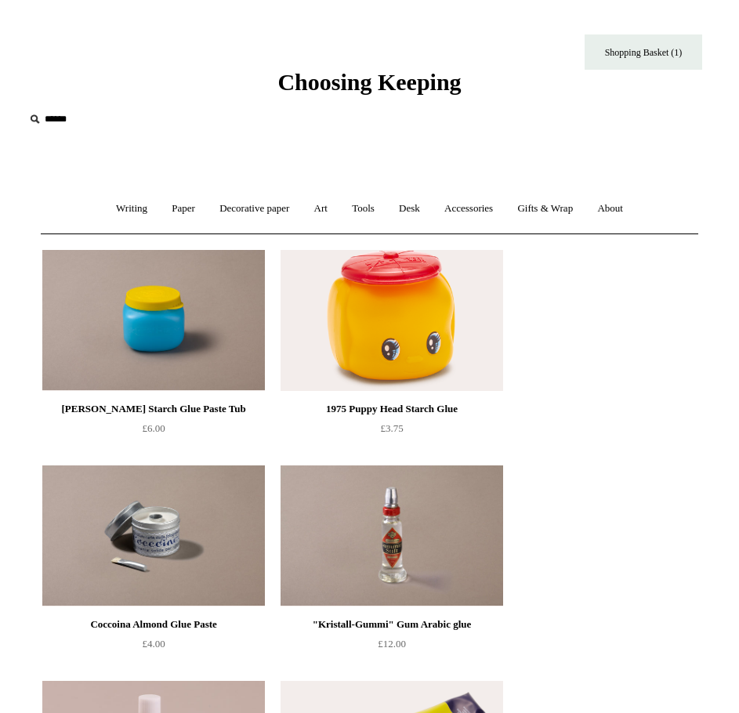
click at [388, 514] on img at bounding box center [392, 536] width 223 height 141
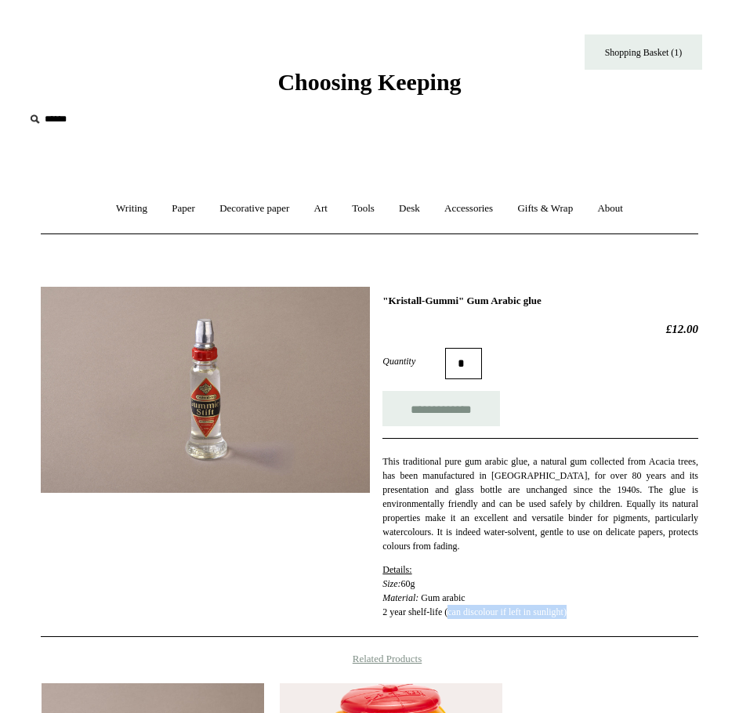
drag, startPoint x: 452, startPoint y: 615, endPoint x: 627, endPoint y: 621, distance: 175.7
click at [627, 621] on div "**********" at bounding box center [541, 462] width 316 height 335
click at [447, 415] on input "**********" at bounding box center [442, 408] width 118 height 35
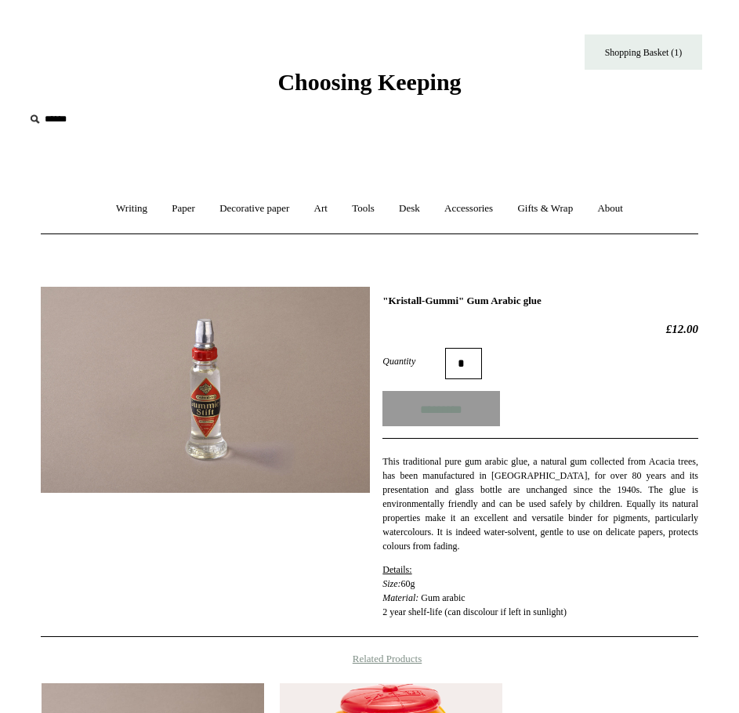
type input "**********"
click at [415, 212] on link "Desk +" at bounding box center [409, 209] width 43 height 42
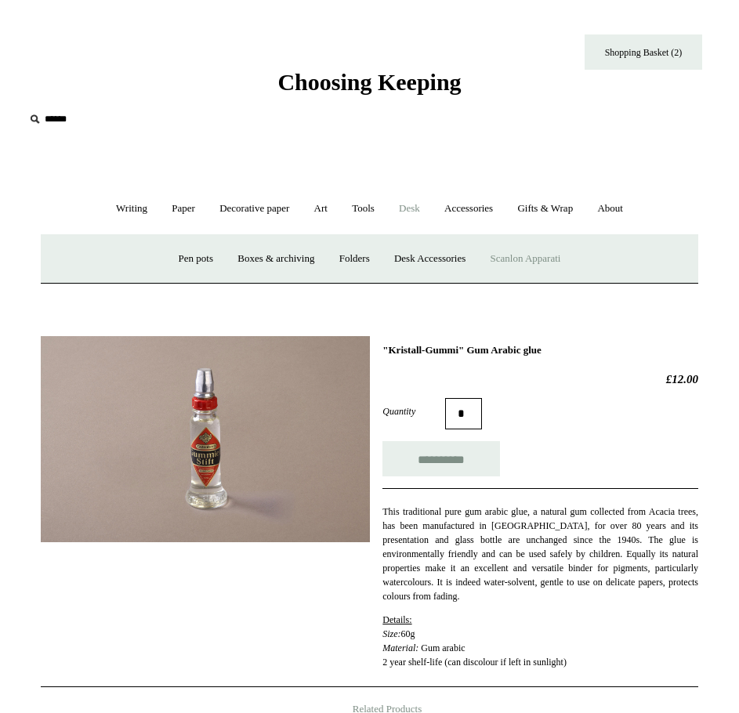
click at [540, 259] on link "Scanlon Apparati" at bounding box center [526, 259] width 93 height 42
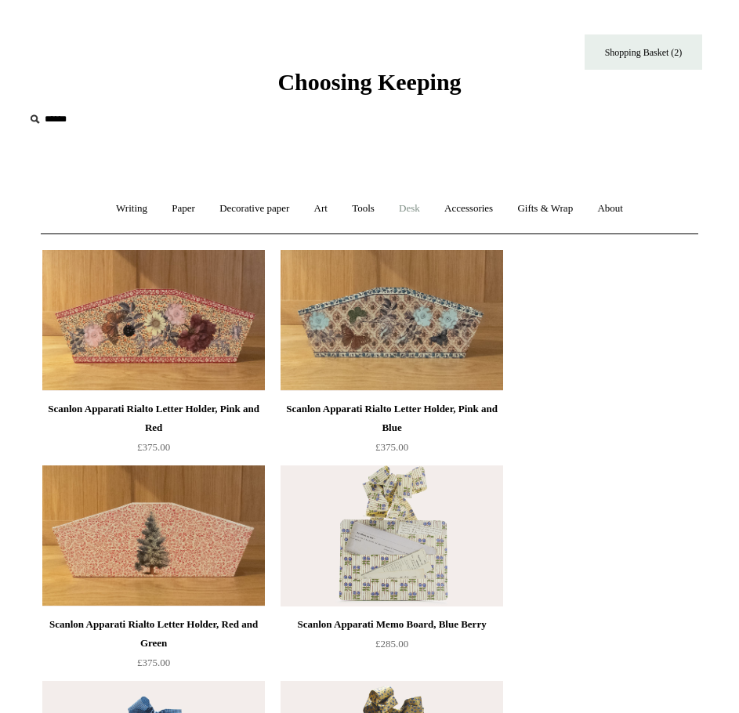
click at [421, 213] on link "Desk +" at bounding box center [409, 209] width 43 height 42
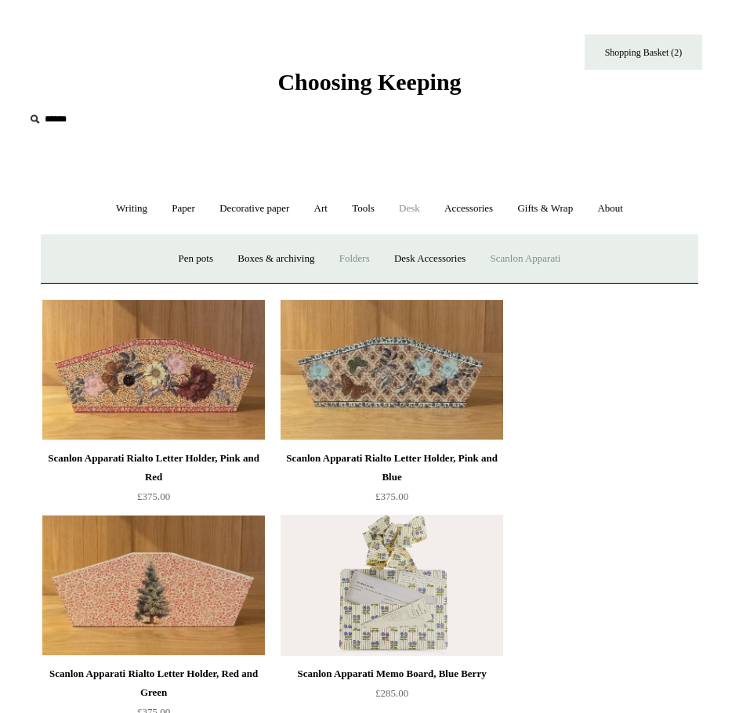
click at [367, 258] on link "Folders" at bounding box center [354, 259] width 53 height 42
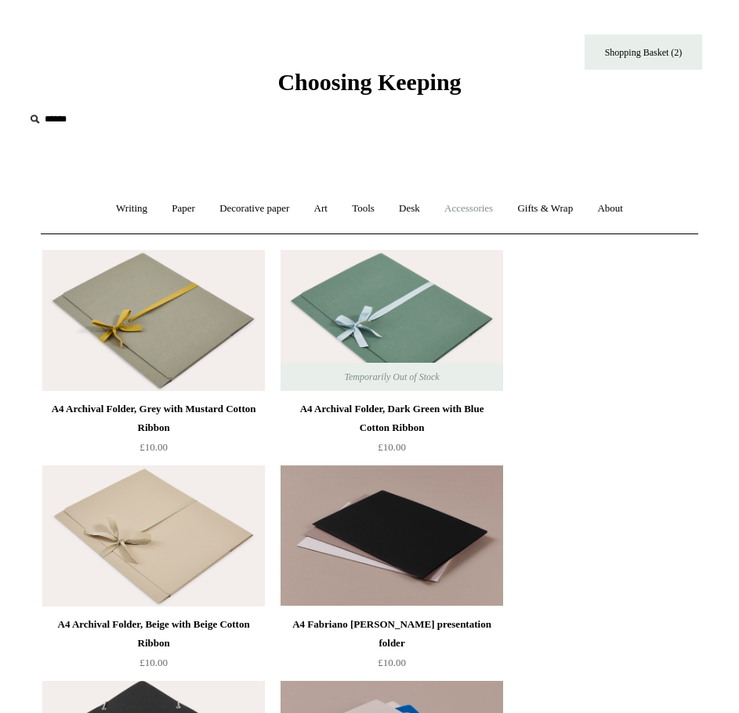
click at [491, 205] on link "Accessories +" at bounding box center [469, 209] width 71 height 42
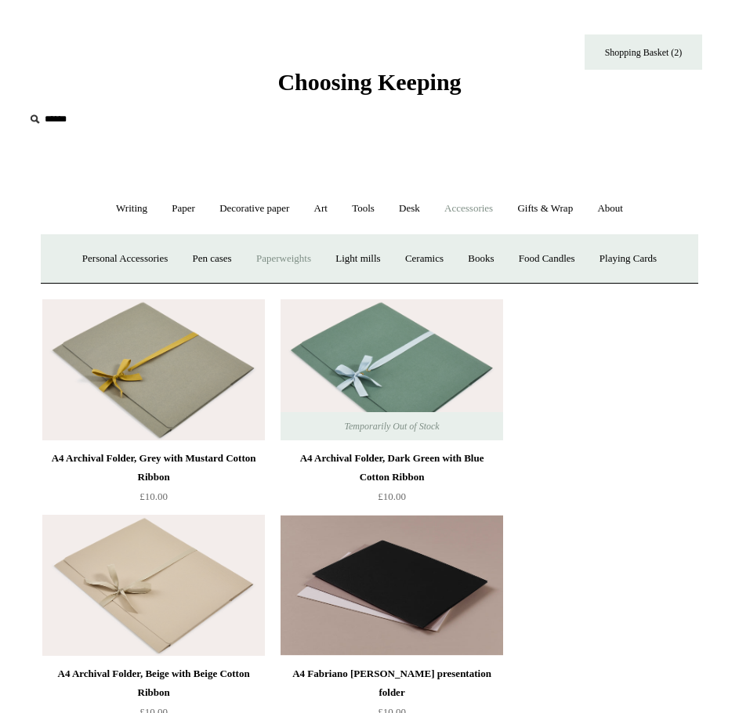
click at [300, 260] on link "Paperweights +" at bounding box center [283, 259] width 77 height 42
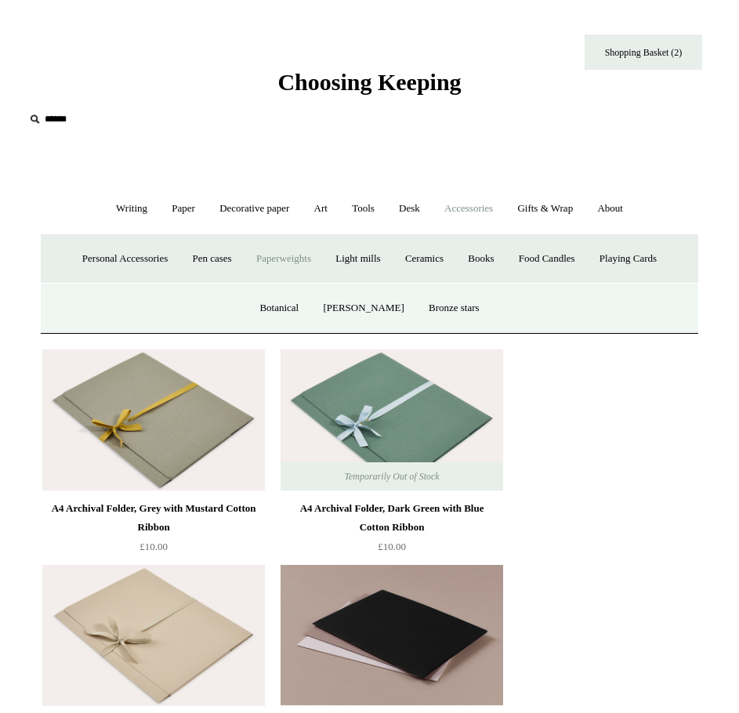
click at [297, 259] on link "Paperweights -" at bounding box center [283, 259] width 77 height 42
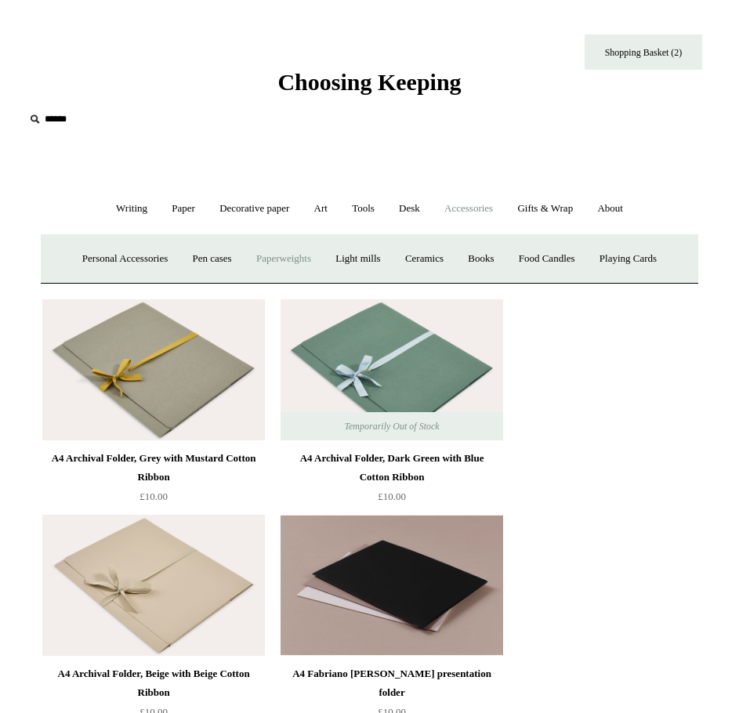
click at [297, 263] on link "Paperweights +" at bounding box center [283, 259] width 77 height 42
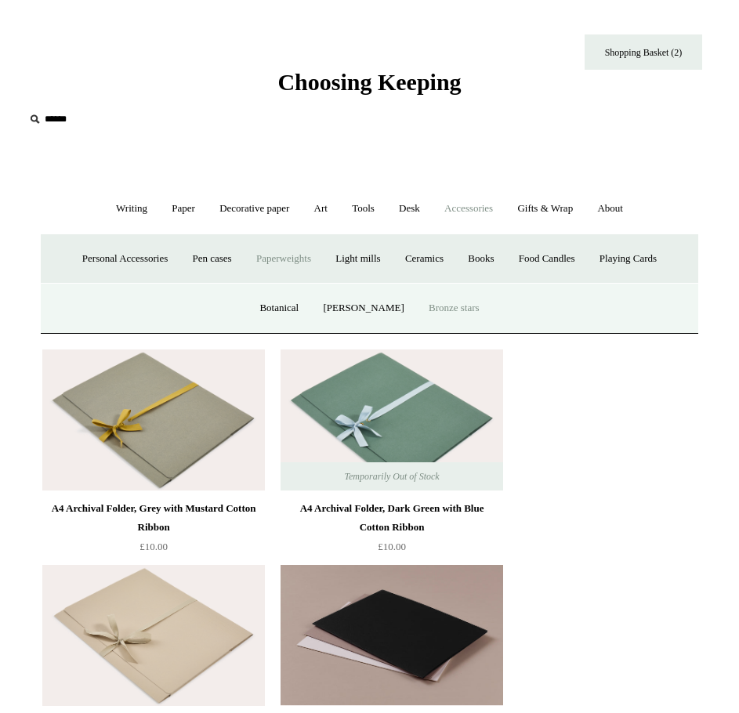
click at [439, 303] on link "Bronze stars" at bounding box center [454, 309] width 73 height 42
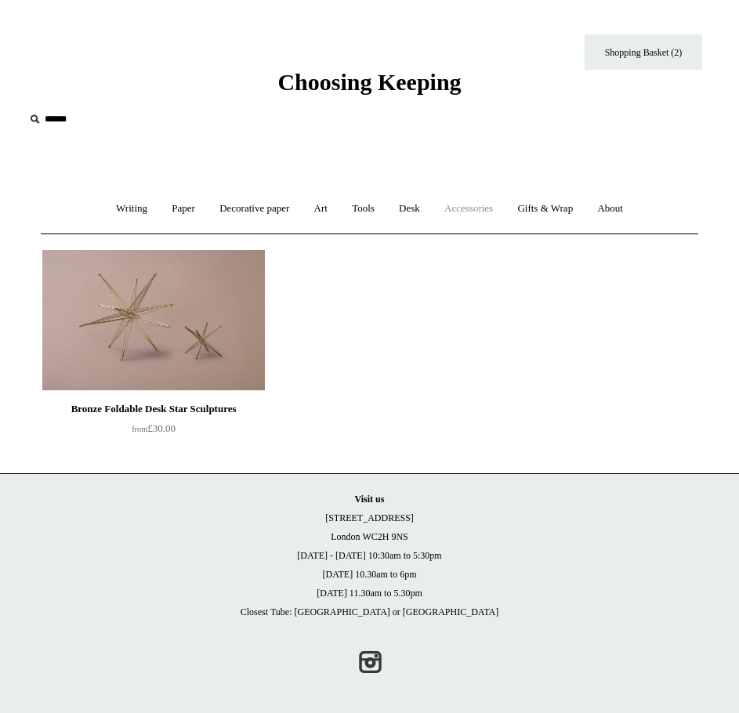
click at [468, 216] on link "Accessories +" at bounding box center [469, 209] width 71 height 42
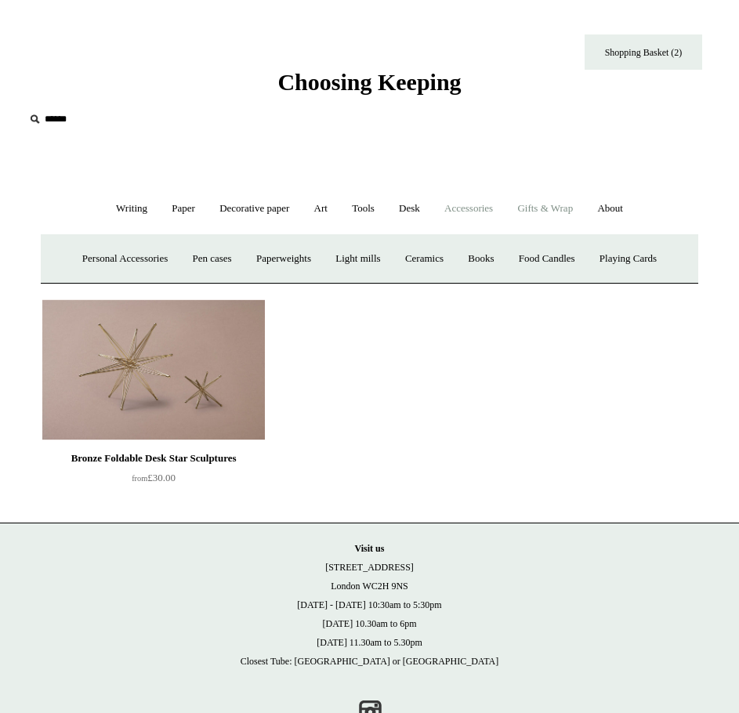
click at [557, 212] on link "Gifts & Wrap +" at bounding box center [545, 209] width 78 height 42
click at [403, 269] on link "Tags & labels" at bounding box center [411, 259] width 78 height 42
